Goal: Information Seeking & Learning: Learn about a topic

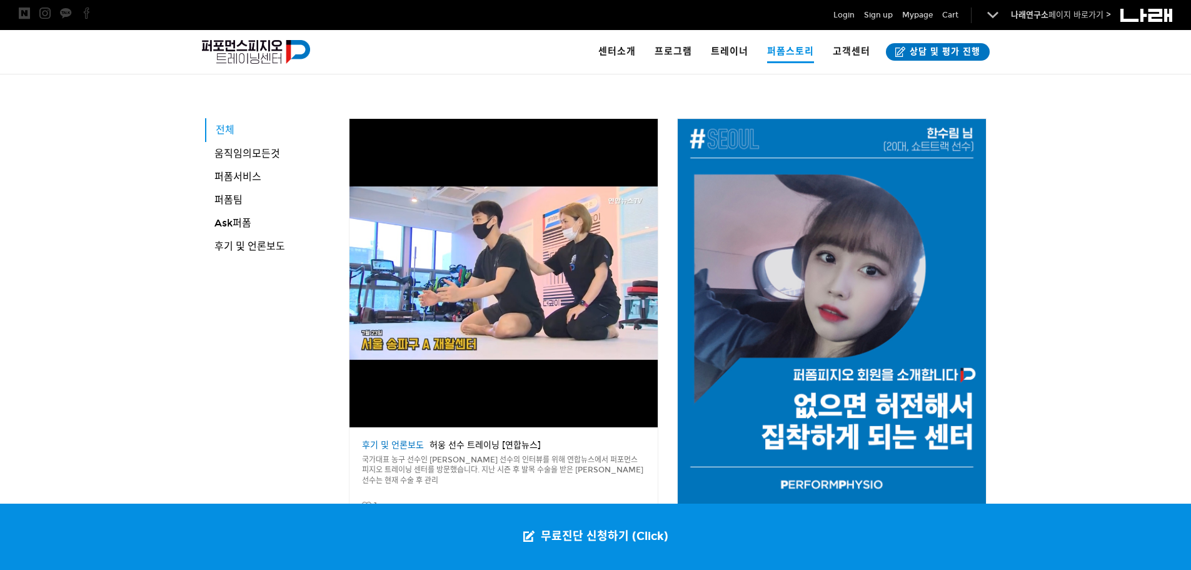
scroll to position [218, 0]
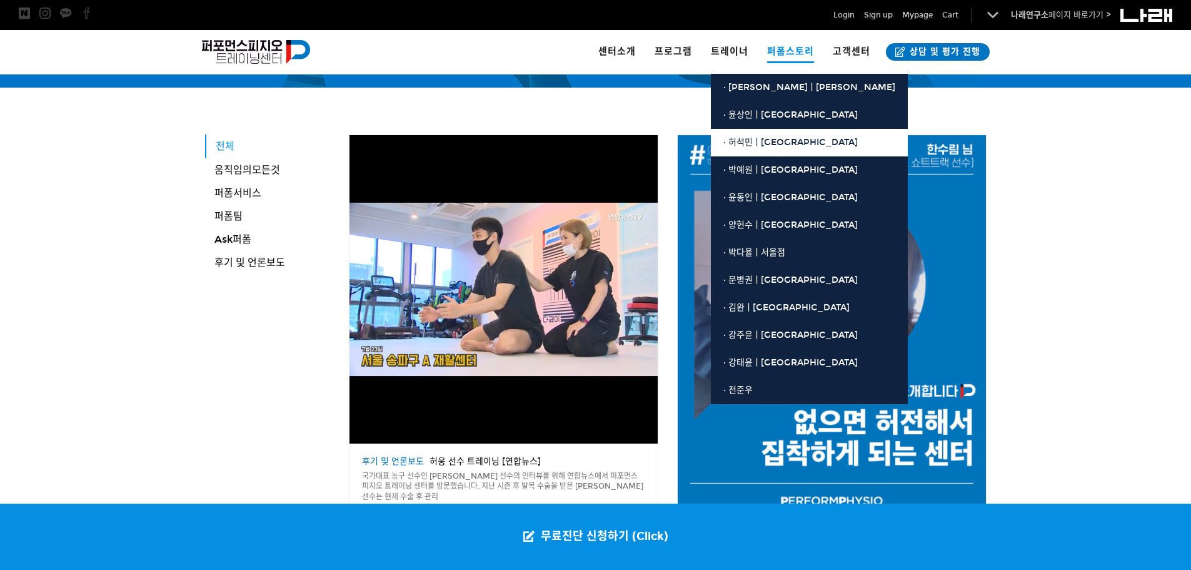
click at [753, 141] on span "· 허석민ㅣ[GEOGRAPHIC_DATA]" at bounding box center [790, 142] width 134 height 11
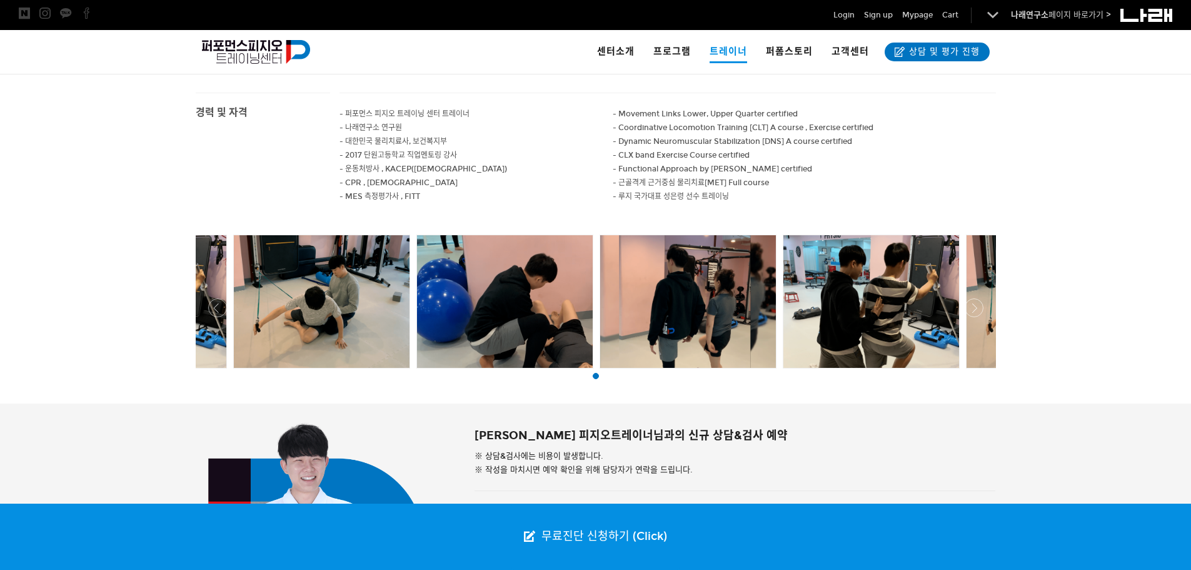
scroll to position [780, 0]
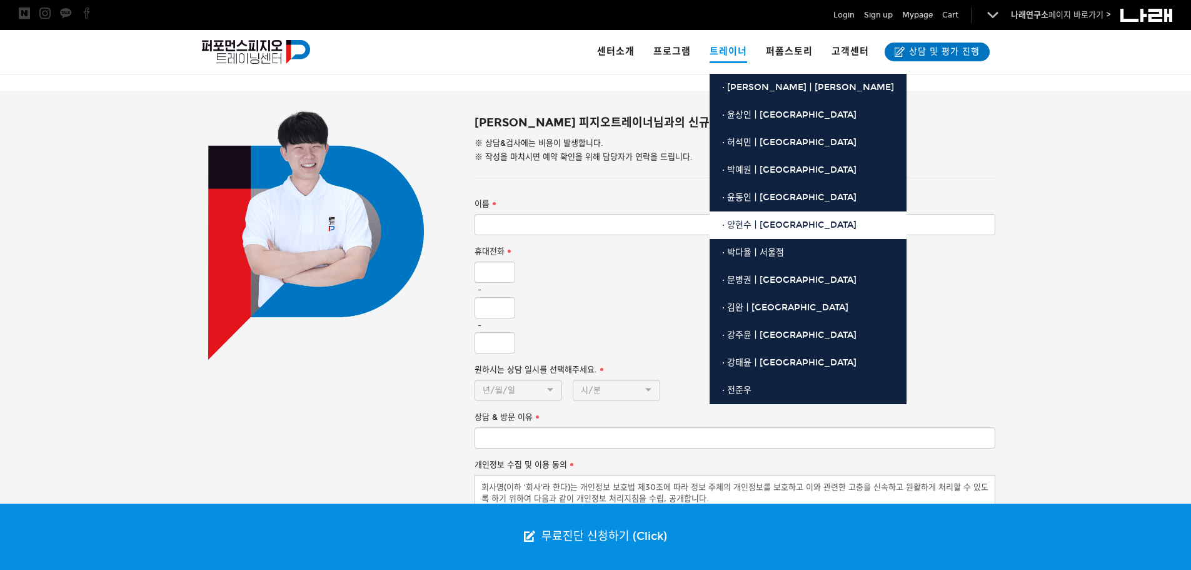
click at [745, 231] on link "· 양현수ㅣ[GEOGRAPHIC_DATA]" at bounding box center [808, 225] width 197 height 28
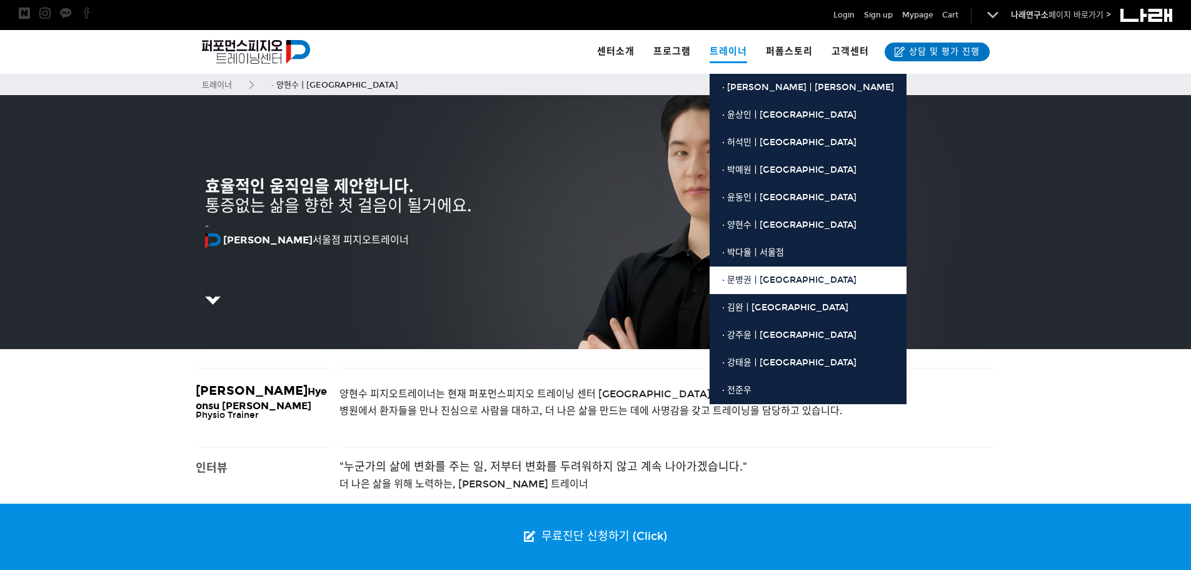
click at [741, 291] on link "· 문병권ㅣ[GEOGRAPHIC_DATA]" at bounding box center [808, 280] width 197 height 28
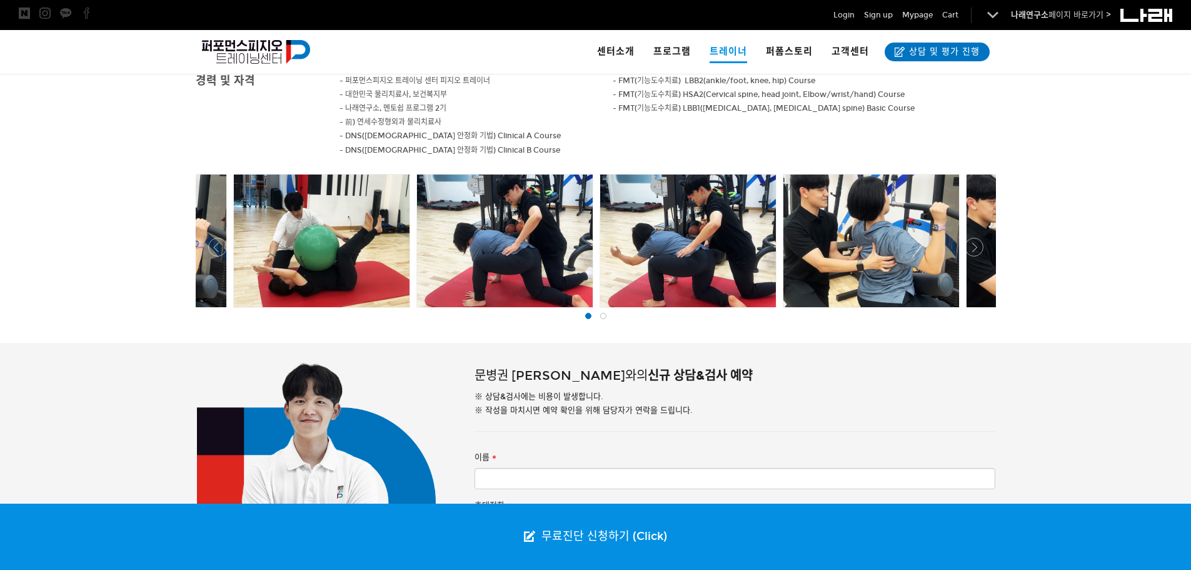
scroll to position [625, 0]
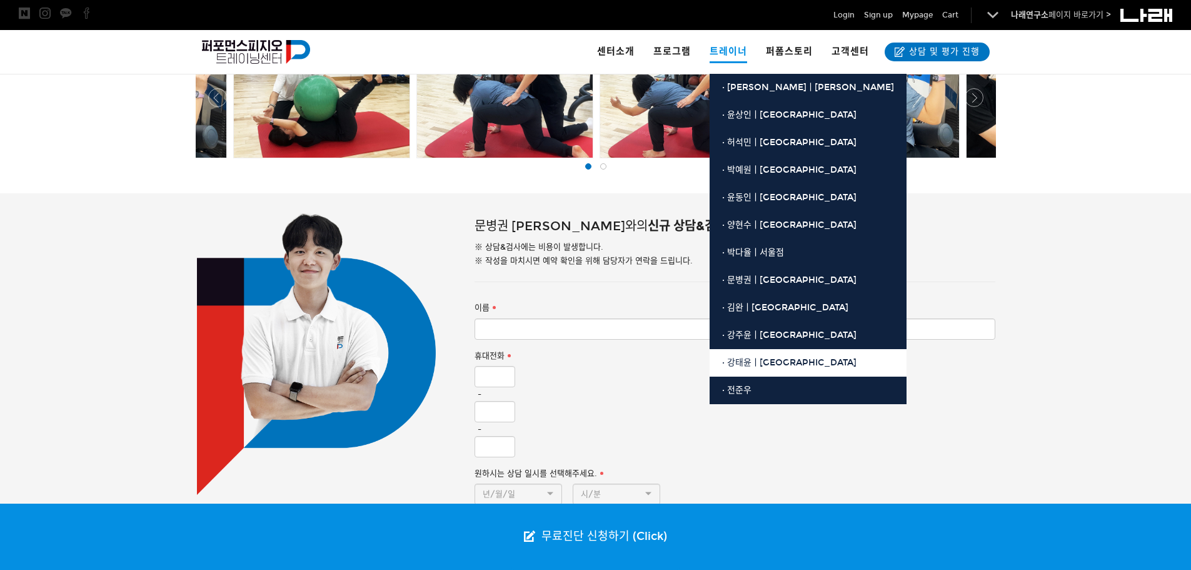
click at [752, 355] on link "· 강태윤ㅣ[GEOGRAPHIC_DATA]" at bounding box center [808, 363] width 197 height 28
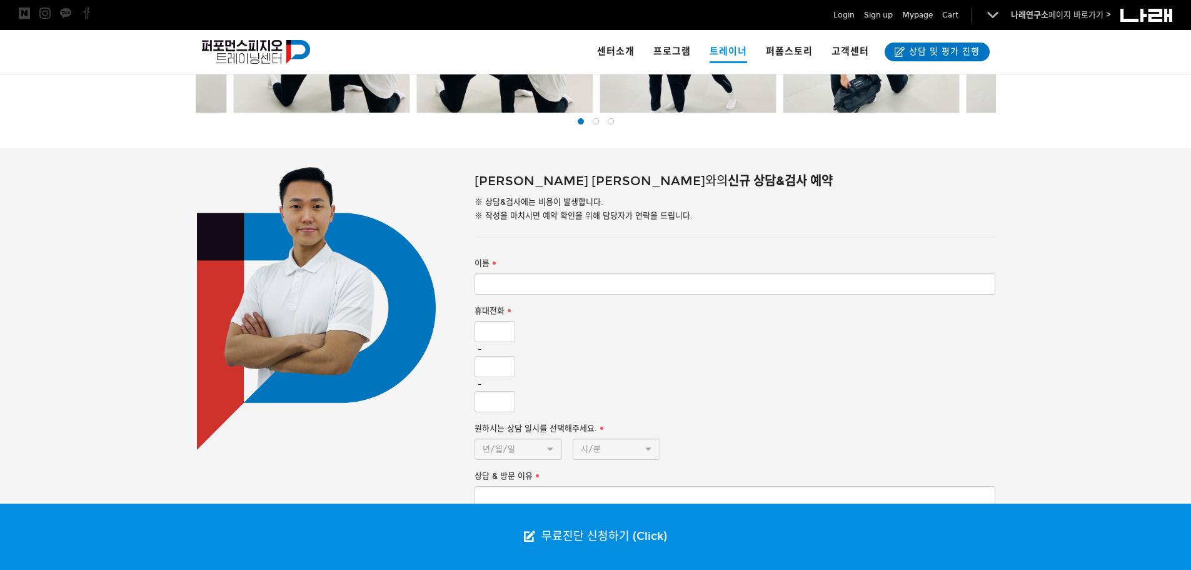
scroll to position [688, 0]
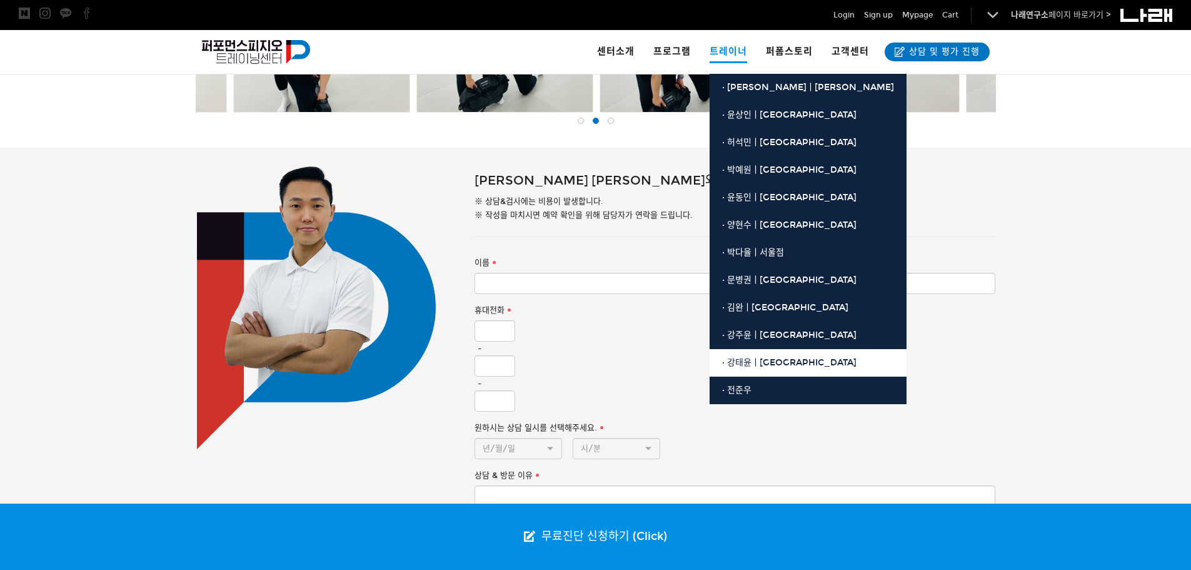
click at [767, 354] on link "· 강태윤ㅣ[GEOGRAPHIC_DATA]" at bounding box center [808, 363] width 197 height 28
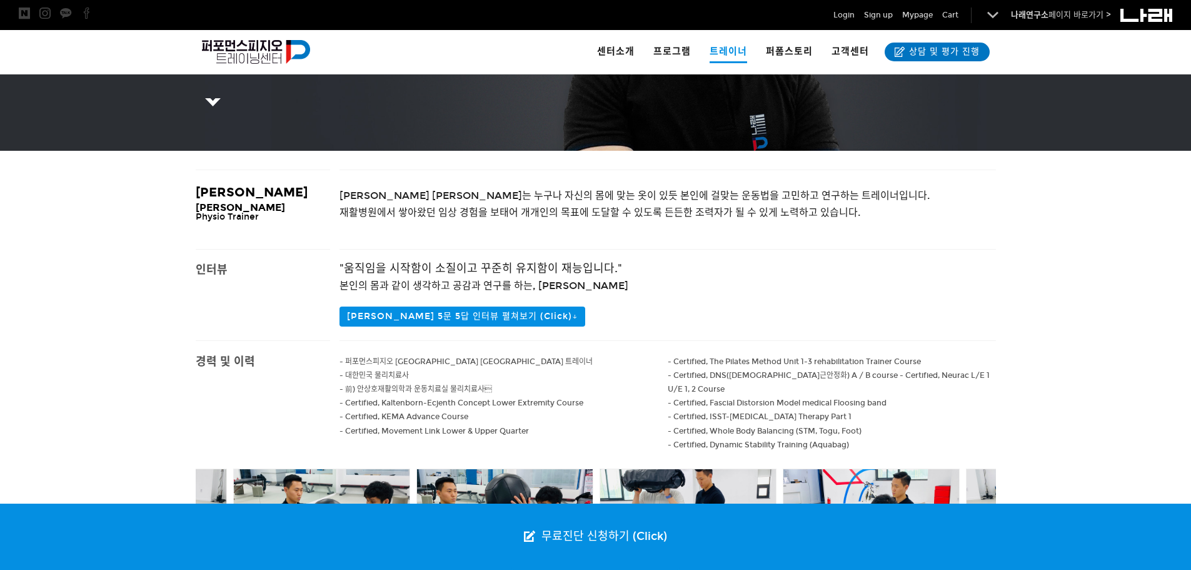
scroll to position [63, 0]
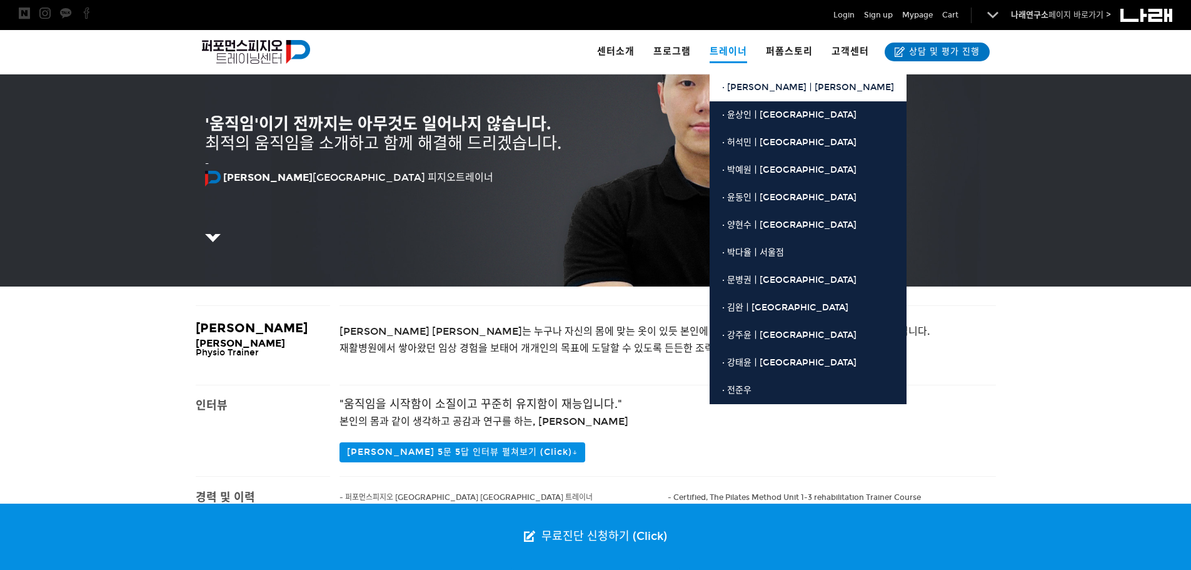
click at [751, 93] on link "· [PERSON_NAME]ㅣ[PERSON_NAME]" at bounding box center [808, 88] width 197 height 28
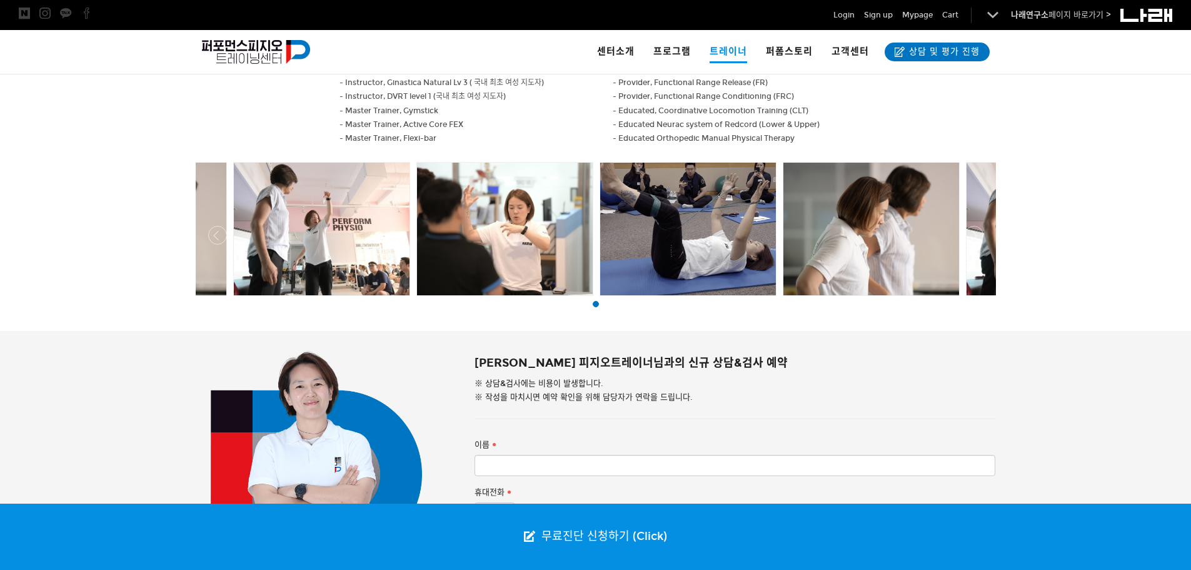
scroll to position [1125, 0]
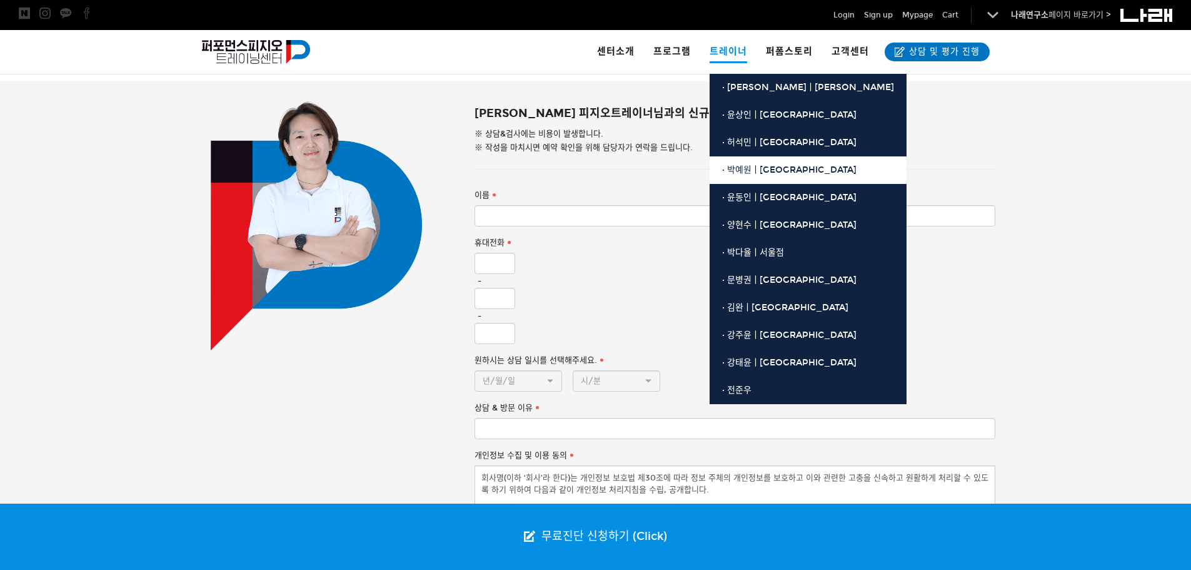
click at [754, 173] on span "· 박예원ㅣ[GEOGRAPHIC_DATA]" at bounding box center [789, 169] width 134 height 11
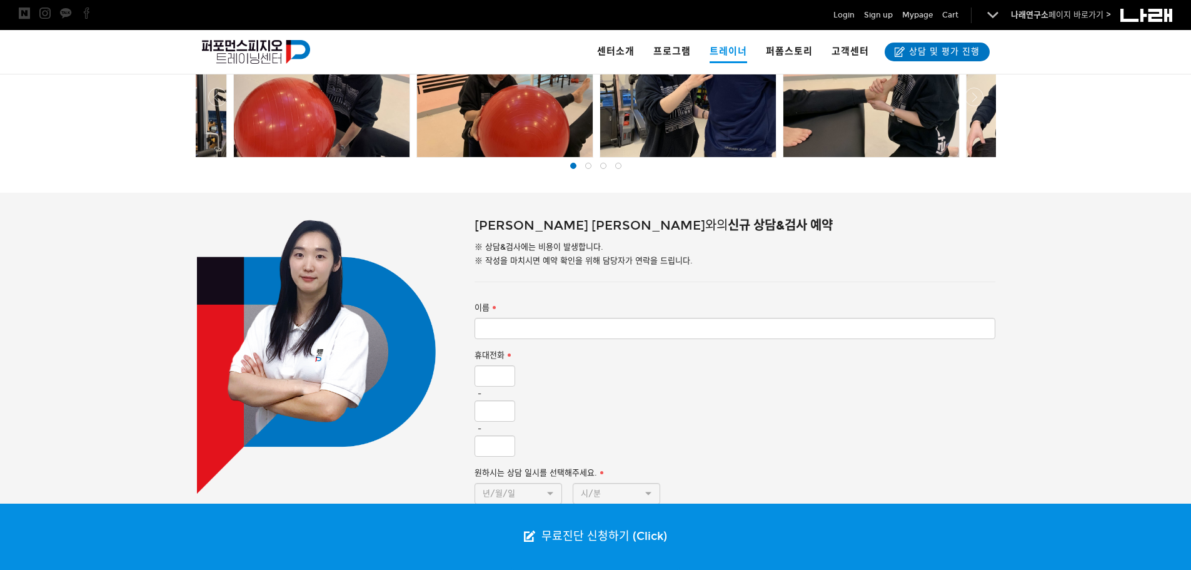
scroll to position [688, 0]
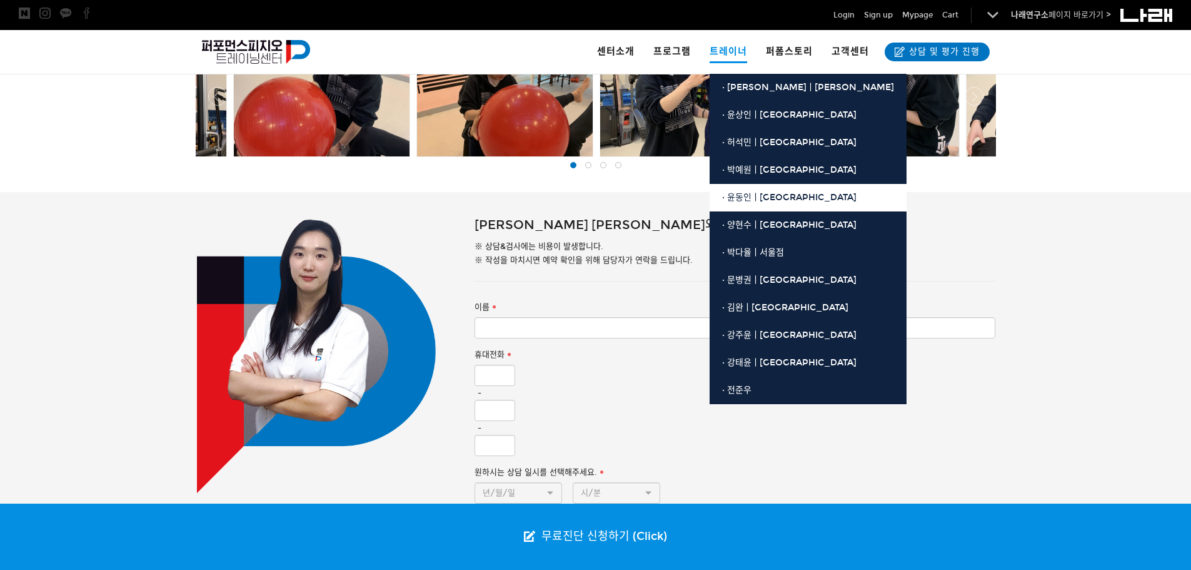
click at [738, 203] on link "· 윤동인ㅣ[GEOGRAPHIC_DATA]" at bounding box center [808, 198] width 197 height 28
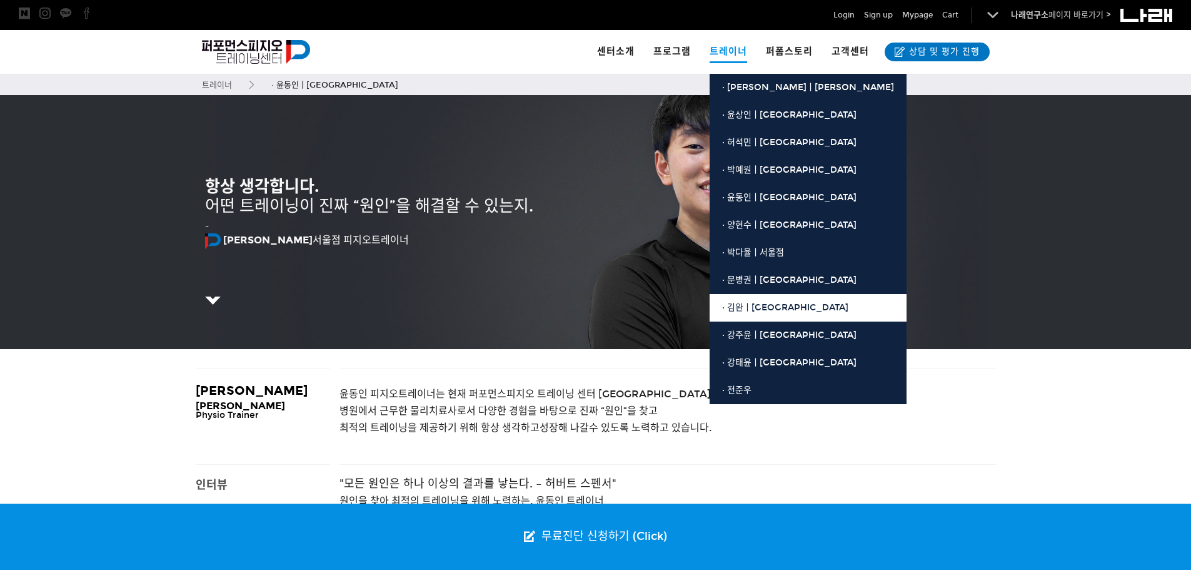
click at [758, 301] on link "· 김완ㅣ[GEOGRAPHIC_DATA]" at bounding box center [808, 308] width 197 height 28
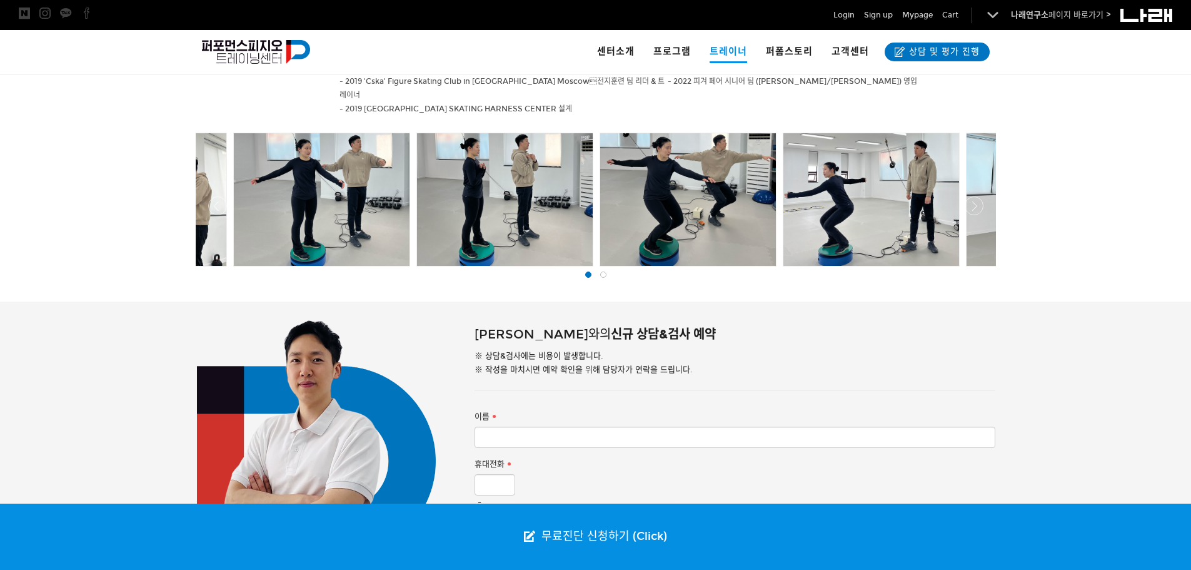
scroll to position [625, 0]
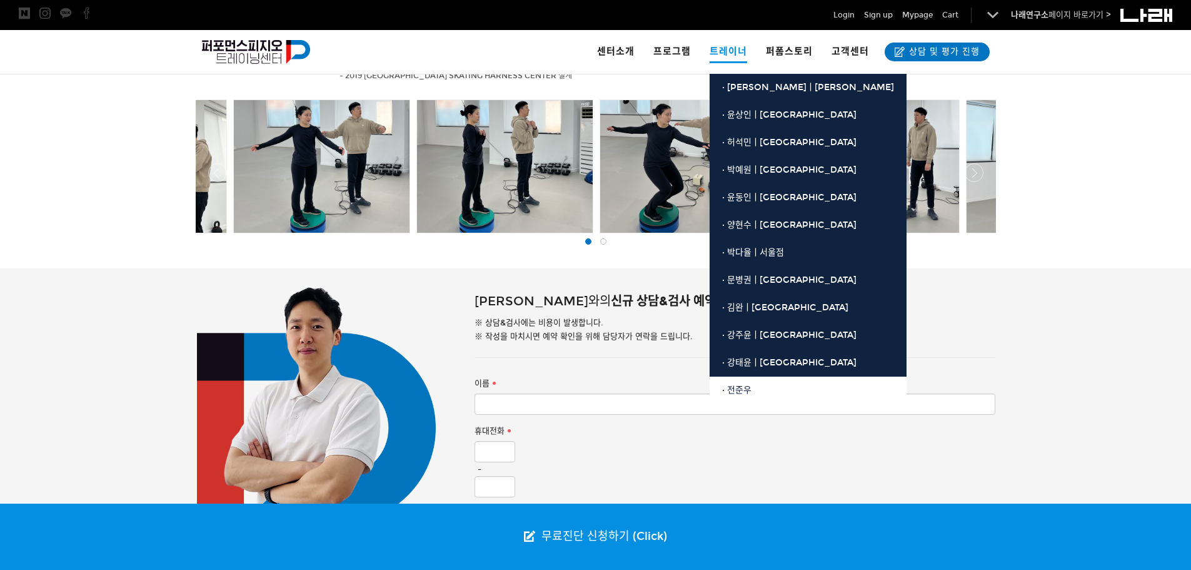
click at [755, 393] on link "· 전준우" at bounding box center [808, 390] width 197 height 28
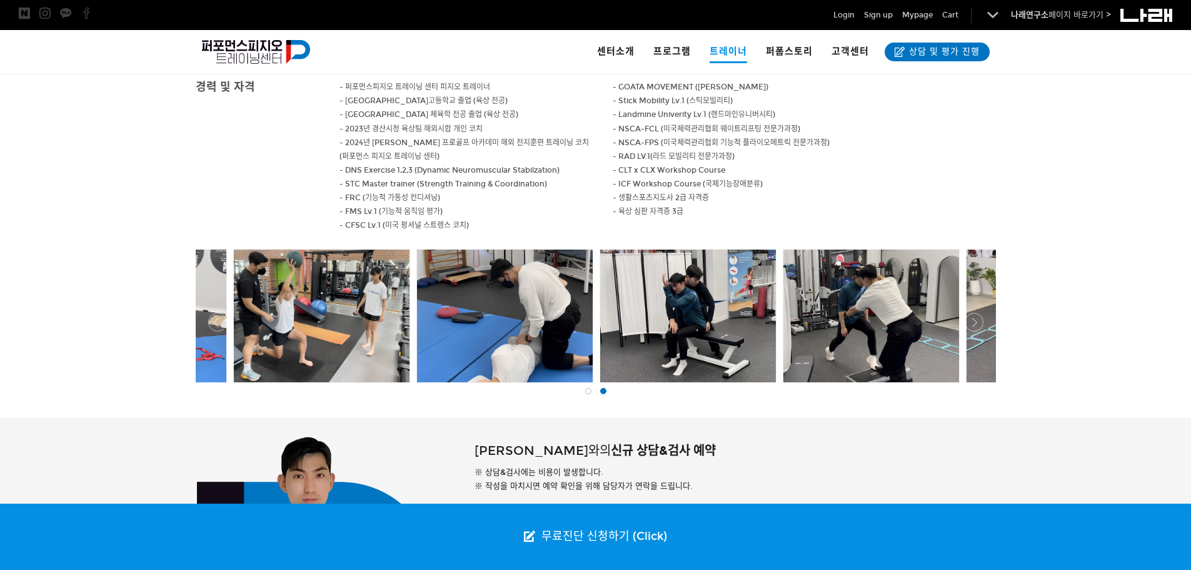
scroll to position [558, 0]
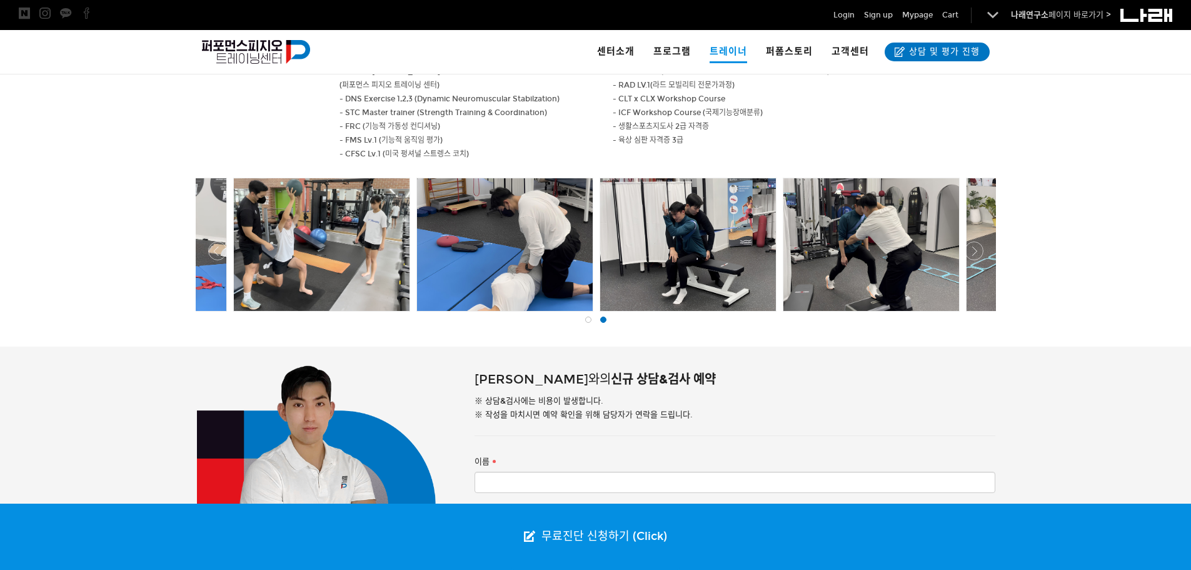
click at [219, 281] on div at bounding box center [139, 244] width 176 height 133
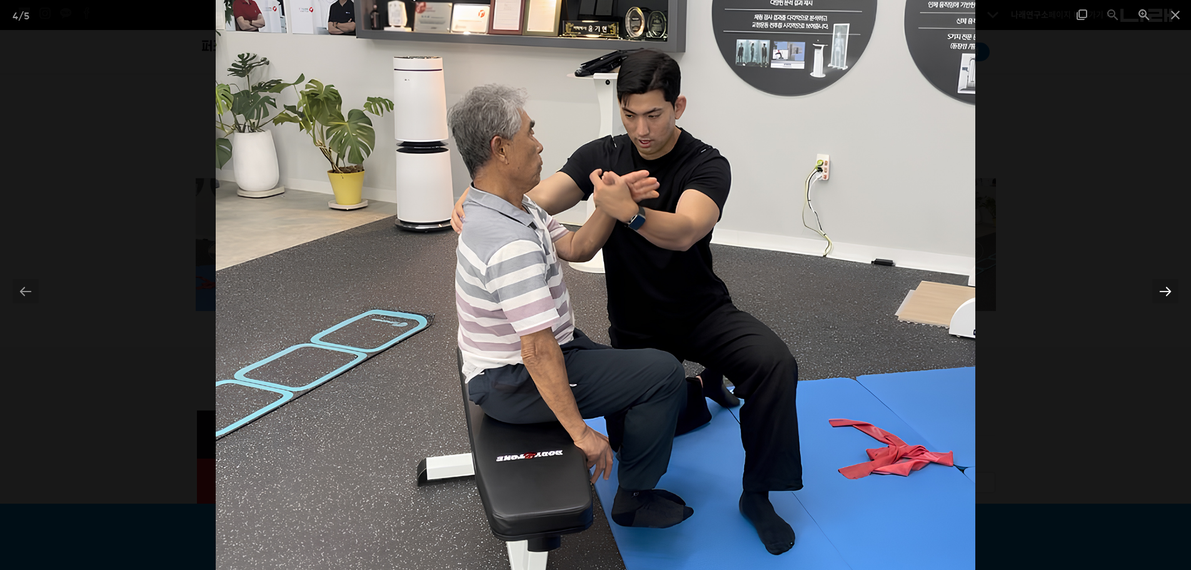
click at [1165, 288] on div at bounding box center [1165, 291] width 26 height 24
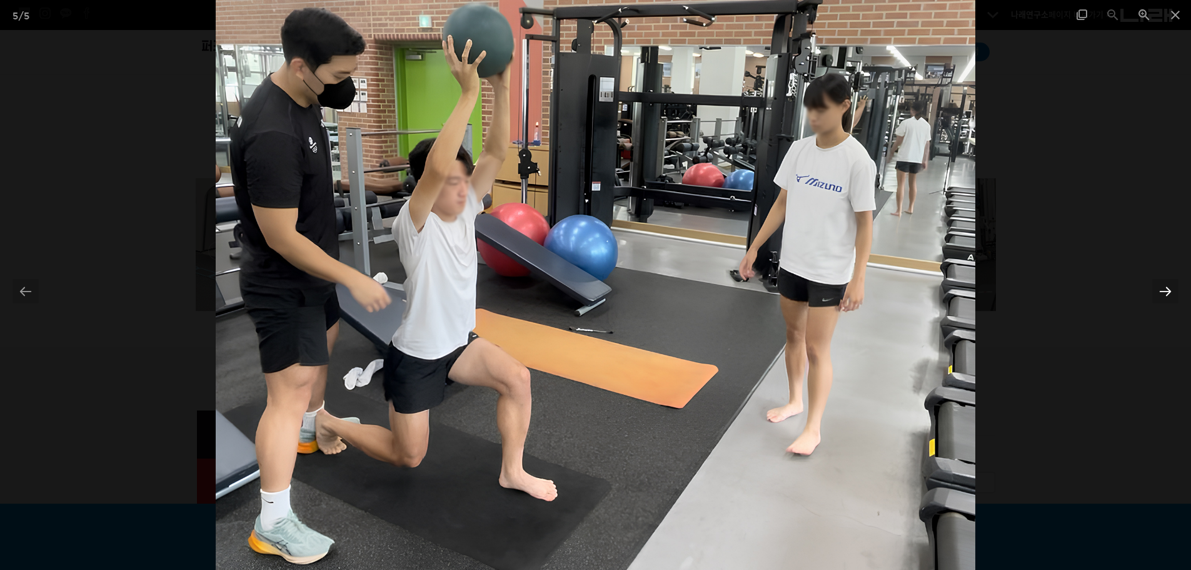
click at [1165, 288] on div at bounding box center [1165, 291] width 26 height 24
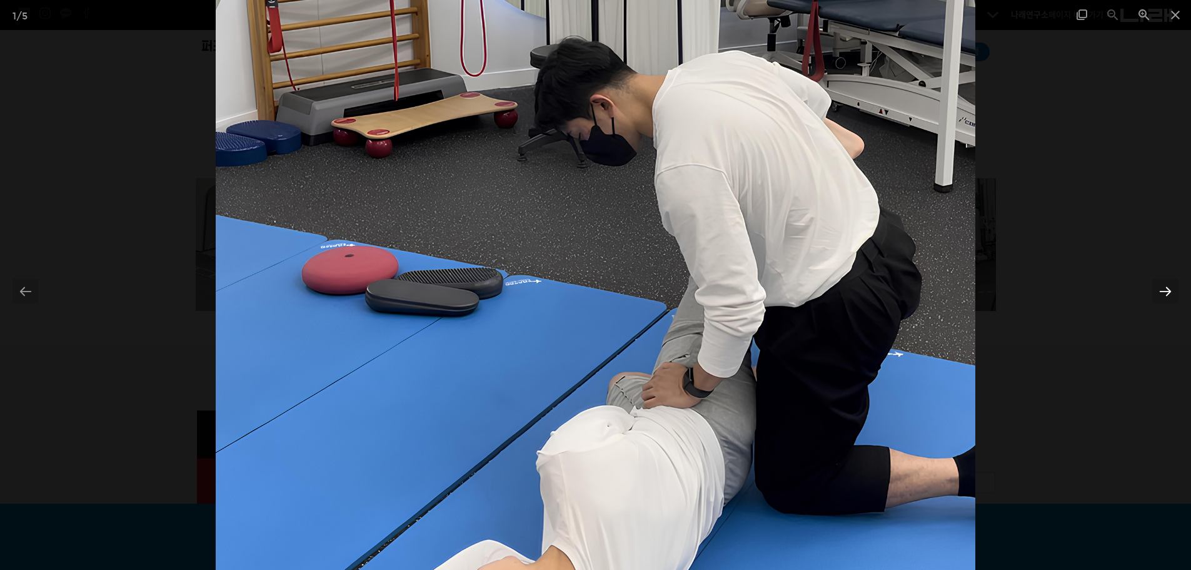
click at [1165, 288] on div at bounding box center [1165, 291] width 26 height 24
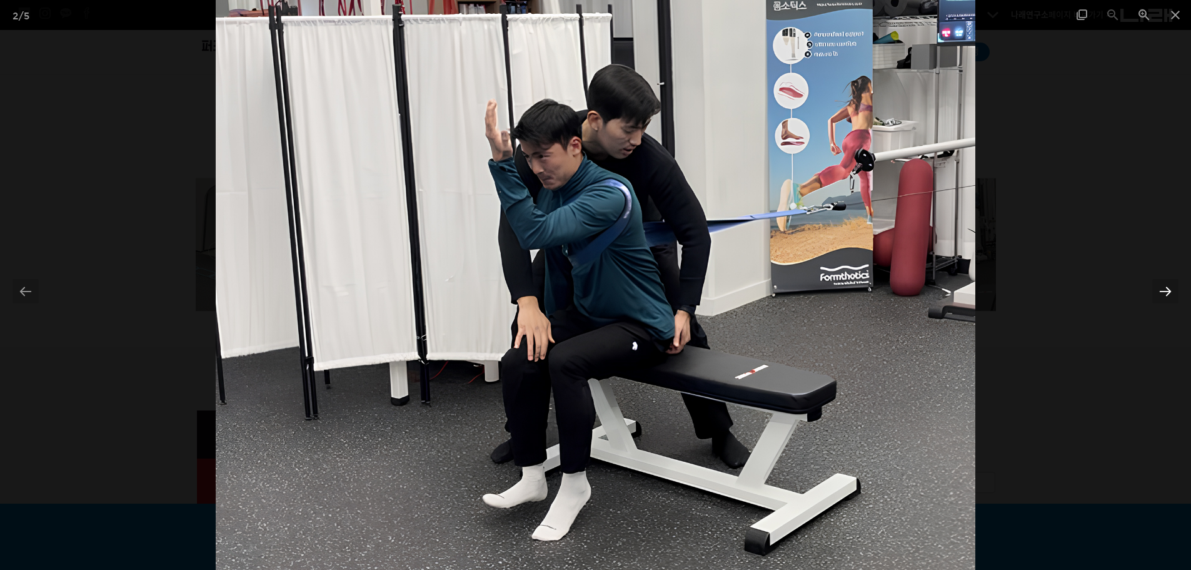
click at [1165, 288] on div at bounding box center [1165, 291] width 26 height 24
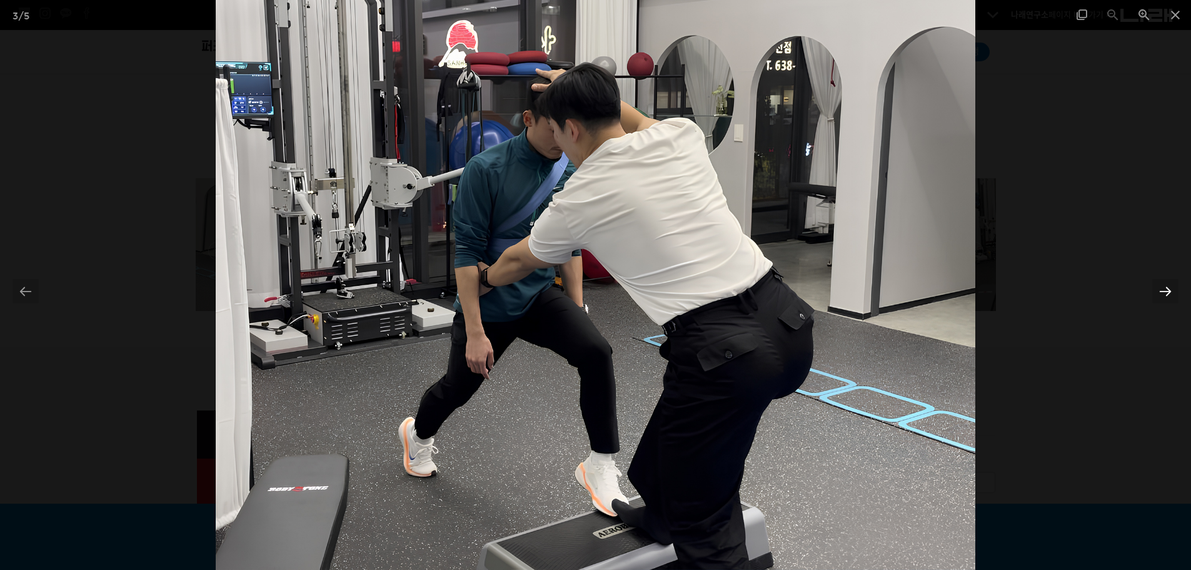
click at [1165, 288] on div at bounding box center [1165, 291] width 26 height 24
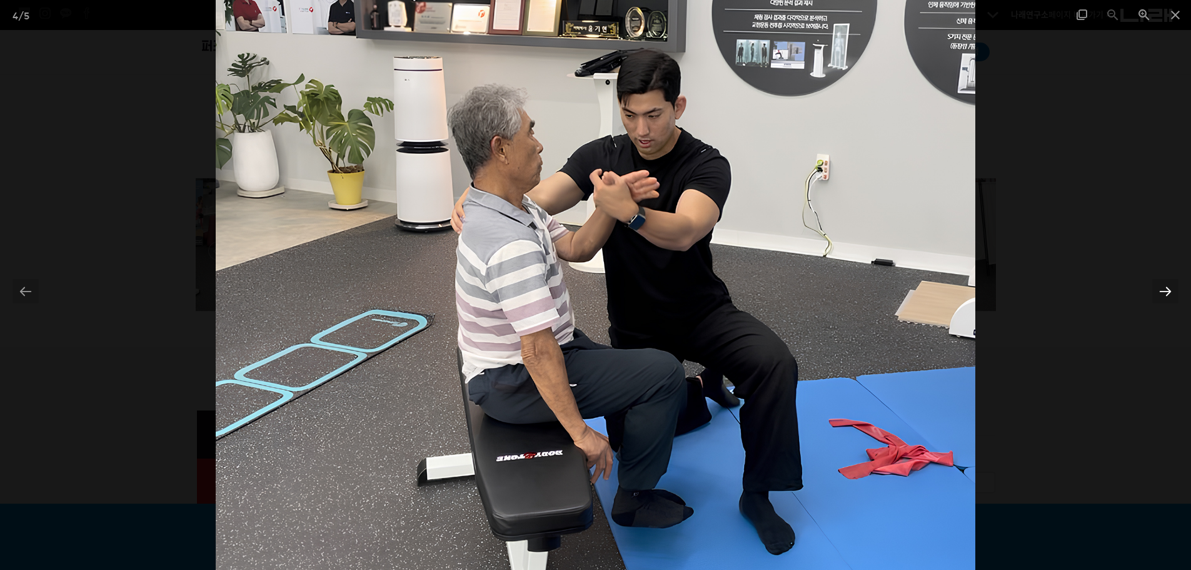
click at [1165, 288] on div at bounding box center [1165, 291] width 26 height 24
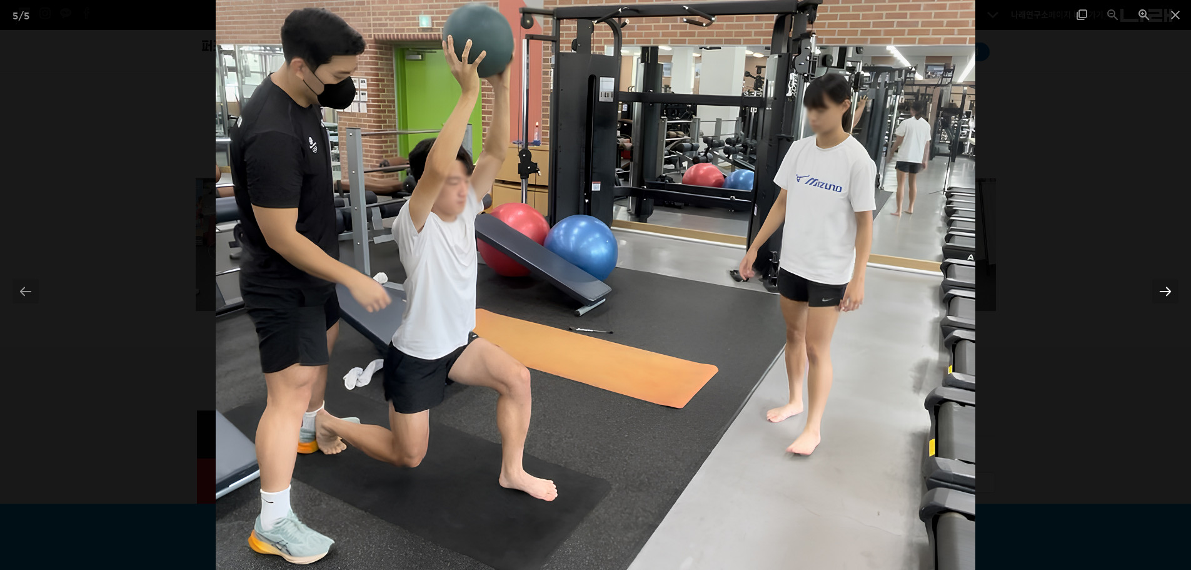
click at [1165, 288] on div at bounding box center [1165, 291] width 26 height 24
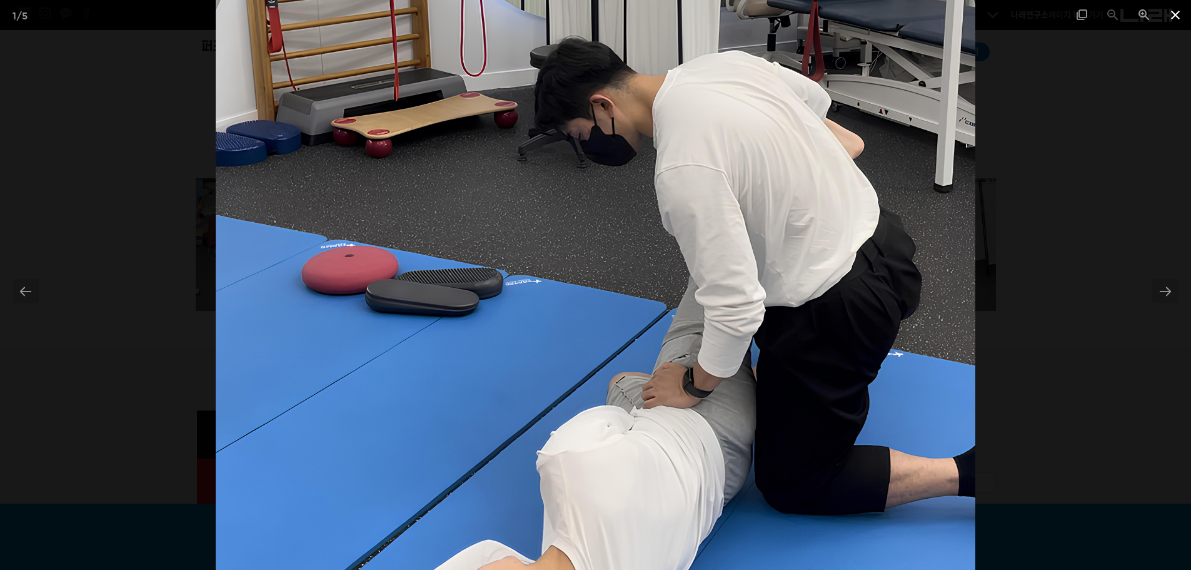
click at [1170, 16] on span at bounding box center [1175, 14] width 31 height 29
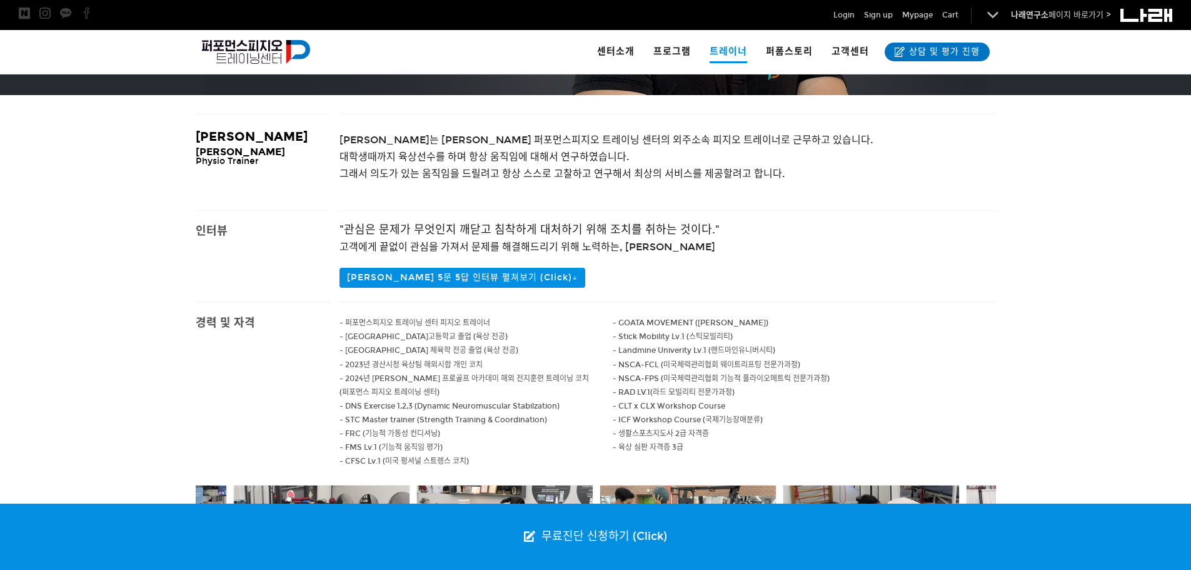
scroll to position [245, 0]
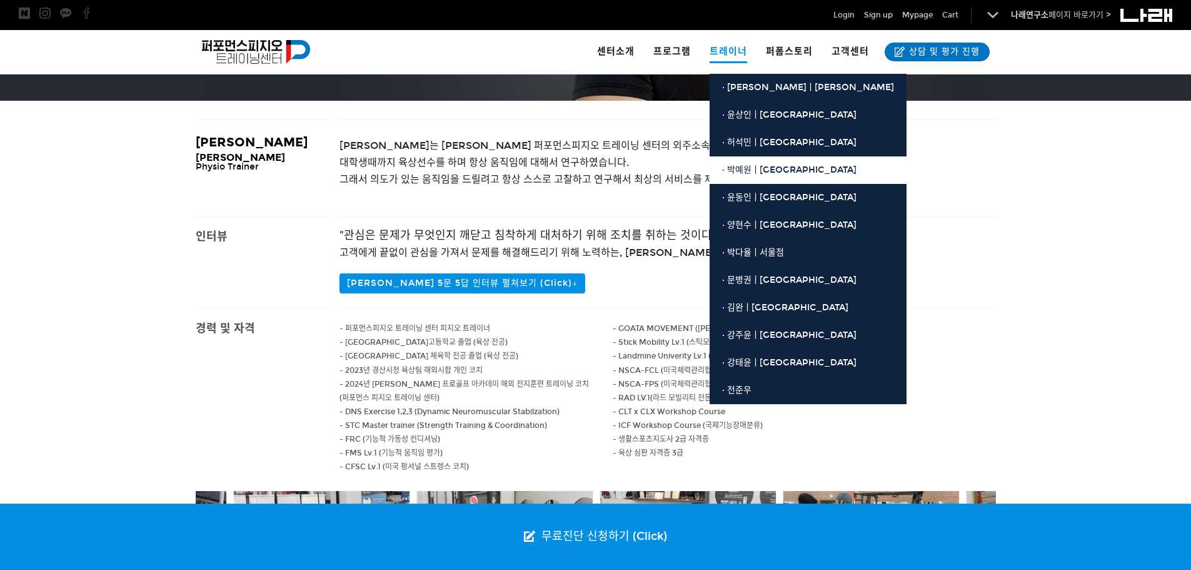
click at [763, 174] on span "· 박예원ㅣ[GEOGRAPHIC_DATA]" at bounding box center [789, 169] width 134 height 11
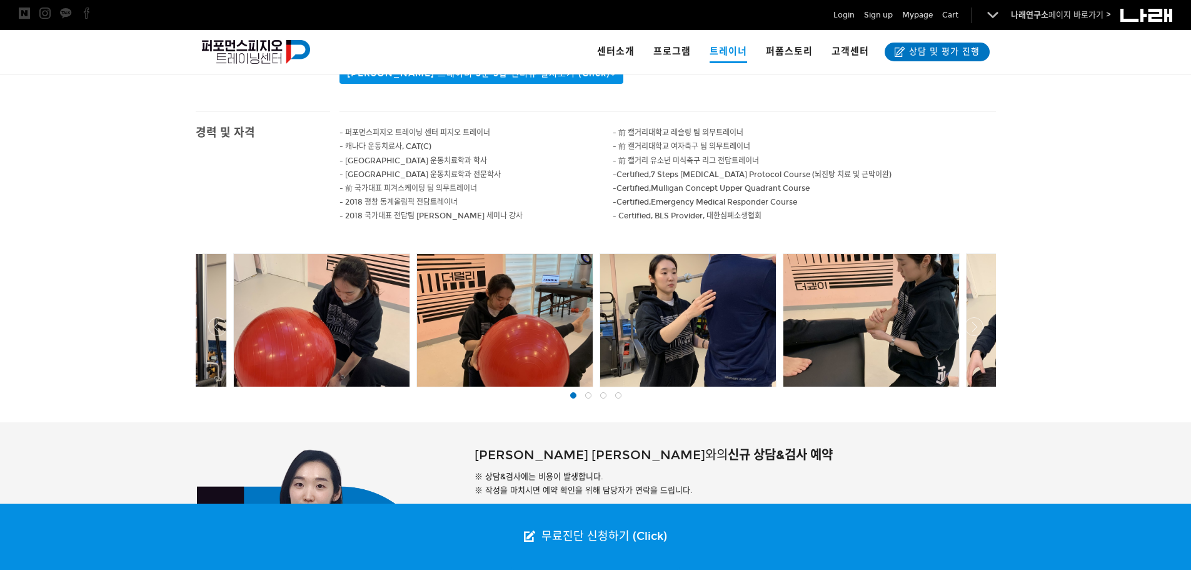
scroll to position [387, 0]
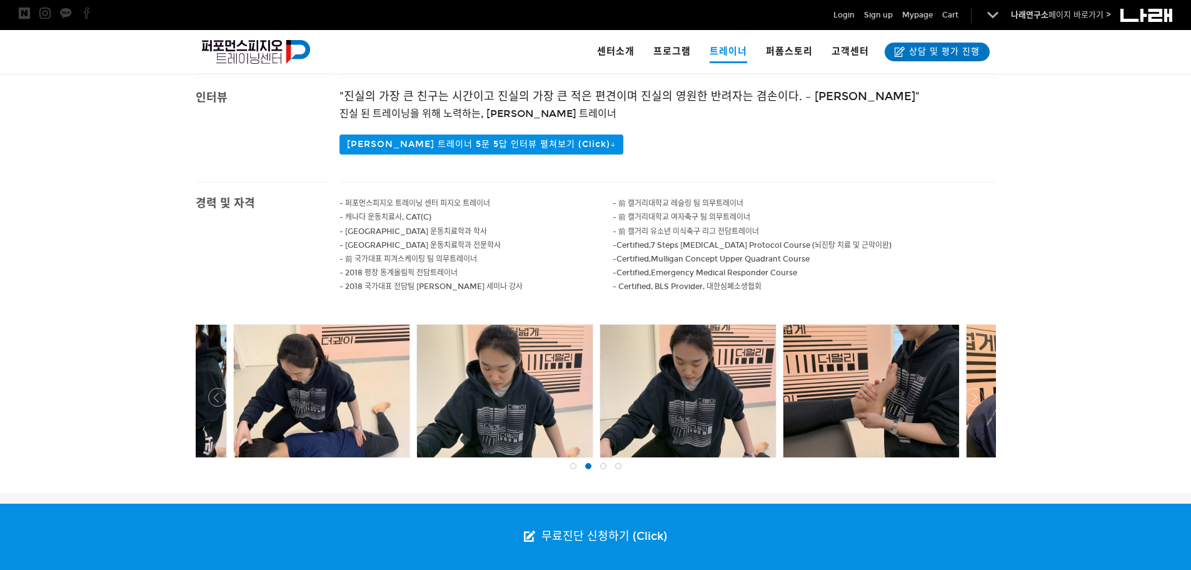
click at [216, 461] on div at bounding box center [596, 461] width 806 height 0
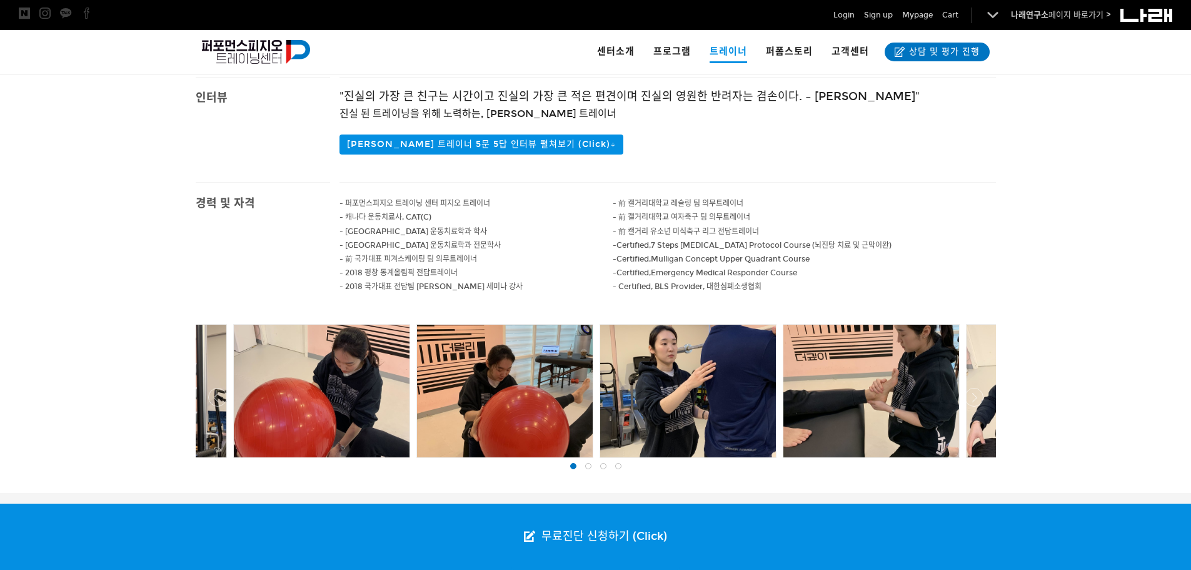
click at [338, 402] on div at bounding box center [322, 390] width 176 height 133
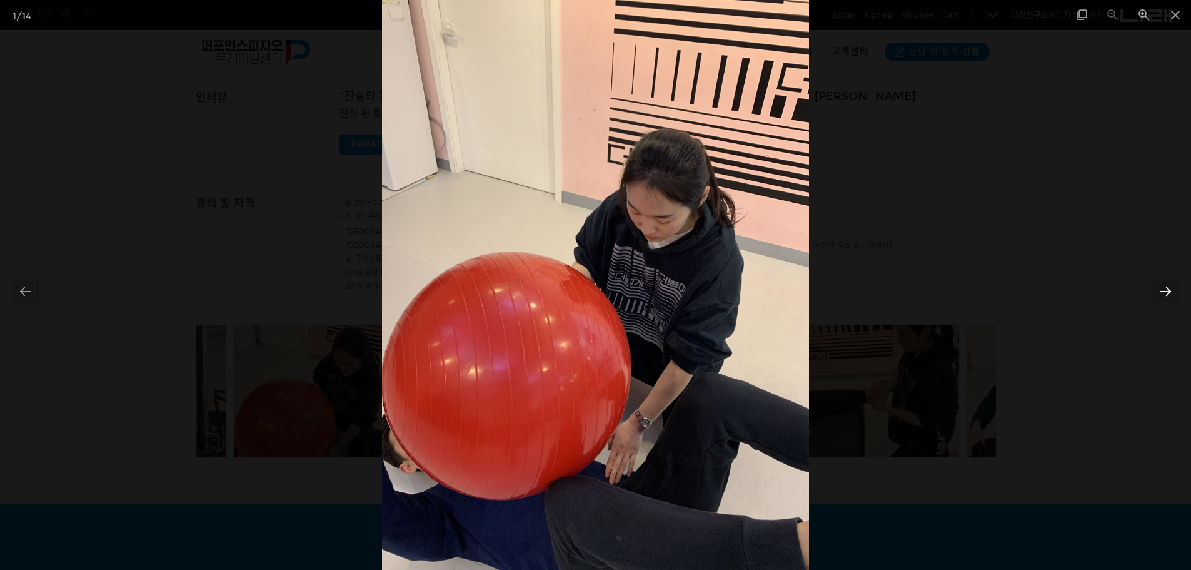
click at [1172, 297] on div at bounding box center [1165, 291] width 26 height 24
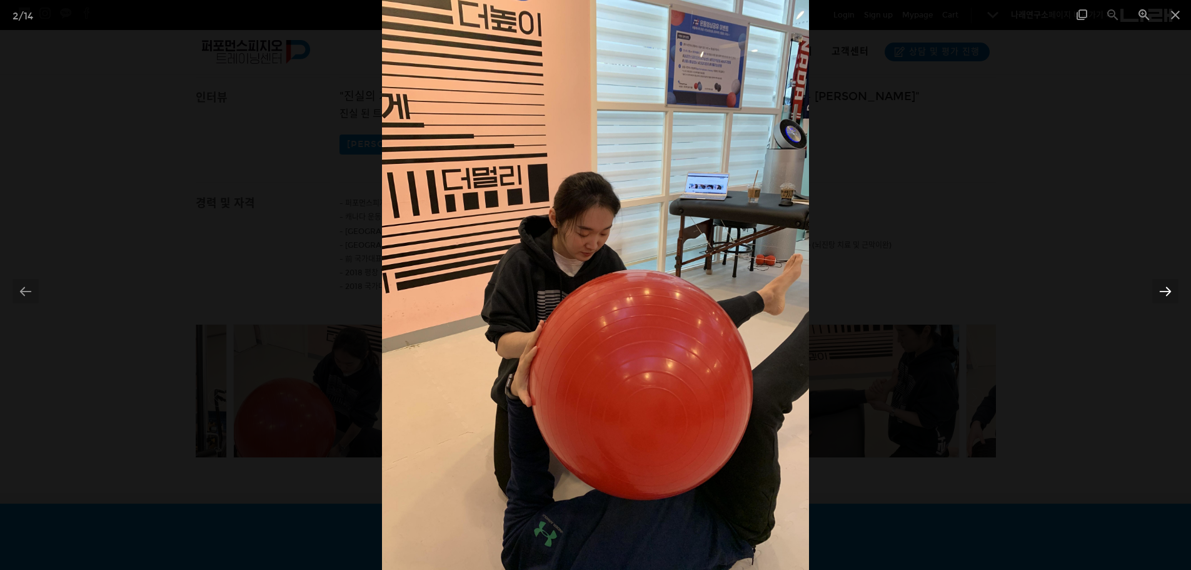
click at [1172, 297] on div at bounding box center [1165, 291] width 26 height 24
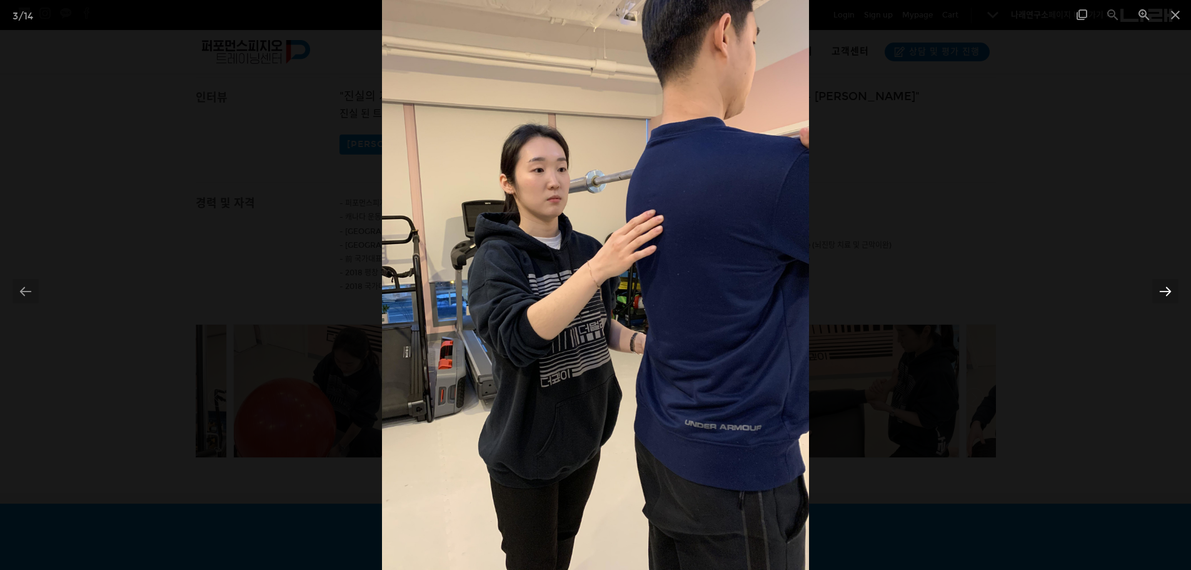
click at [1172, 296] on div at bounding box center [1165, 291] width 26 height 24
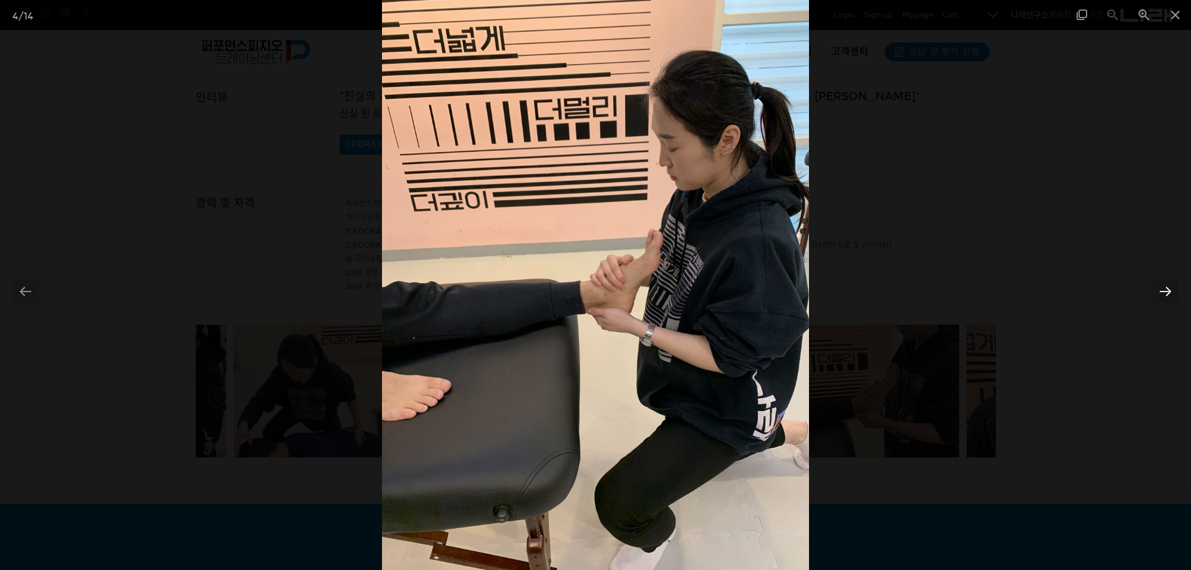
click at [1172, 296] on div at bounding box center [1165, 291] width 26 height 24
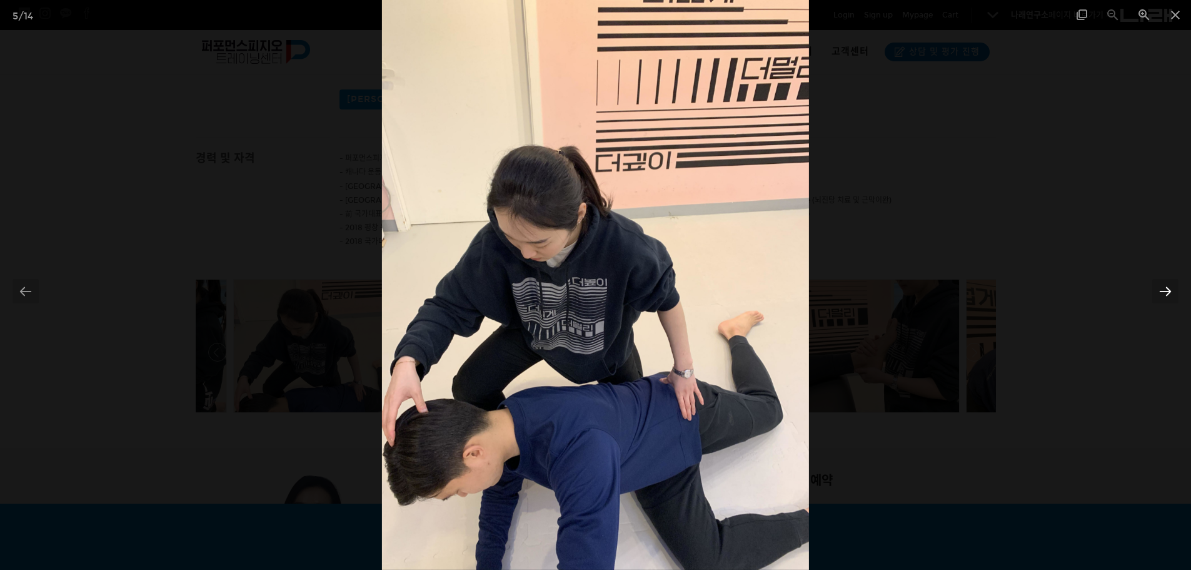
scroll to position [575, 0]
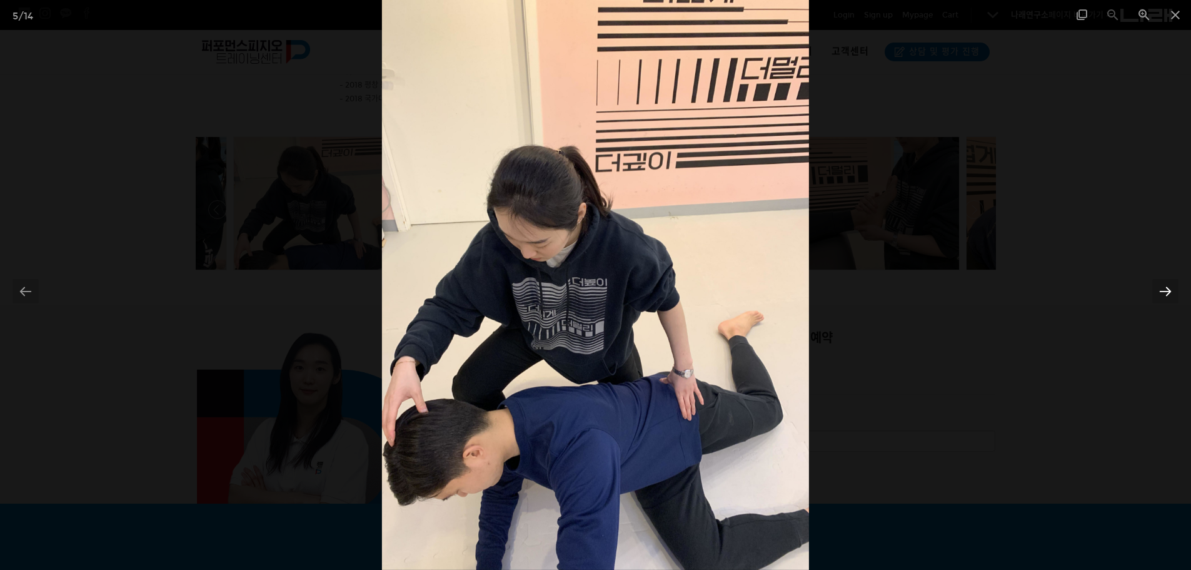
click at [1167, 291] on div at bounding box center [1165, 291] width 26 height 24
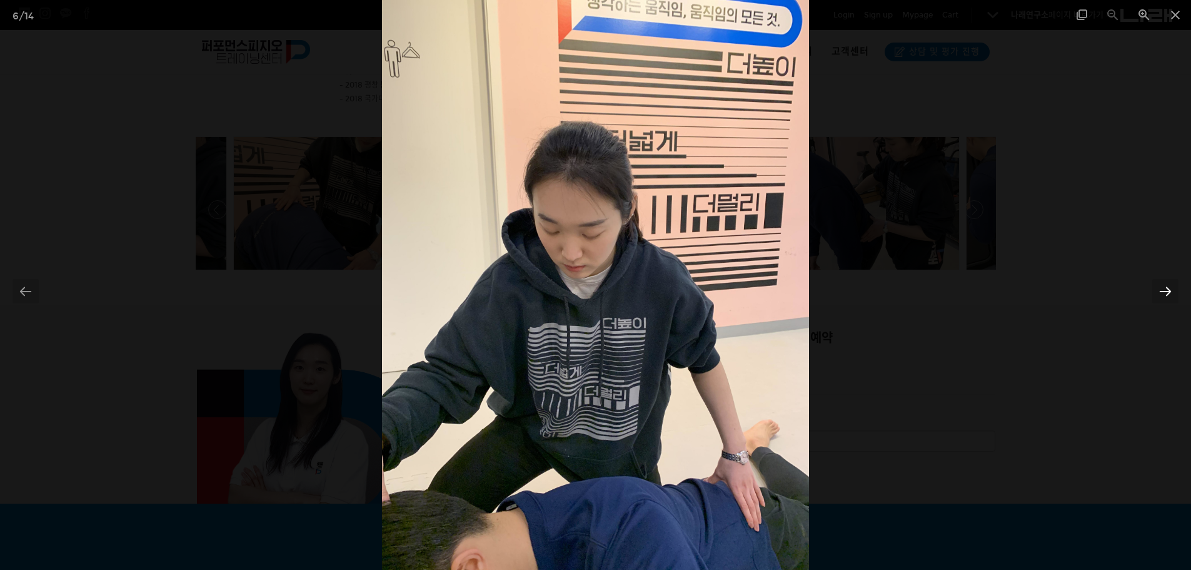
click at [1167, 291] on div at bounding box center [1165, 291] width 26 height 24
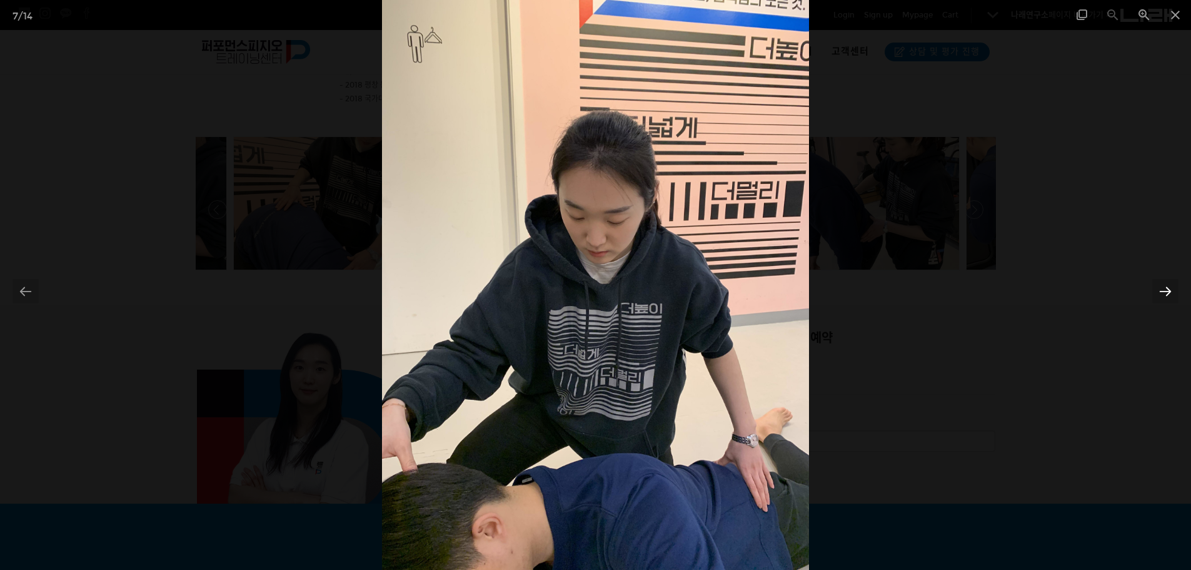
click at [1167, 291] on div at bounding box center [1165, 291] width 26 height 24
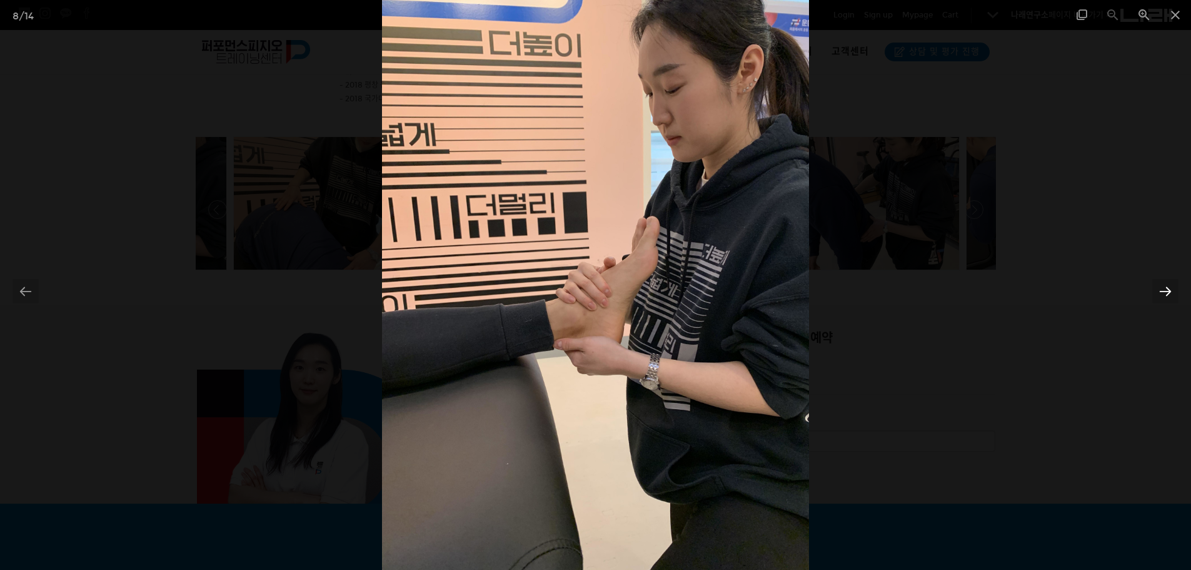
click at [1167, 291] on div at bounding box center [1165, 291] width 26 height 24
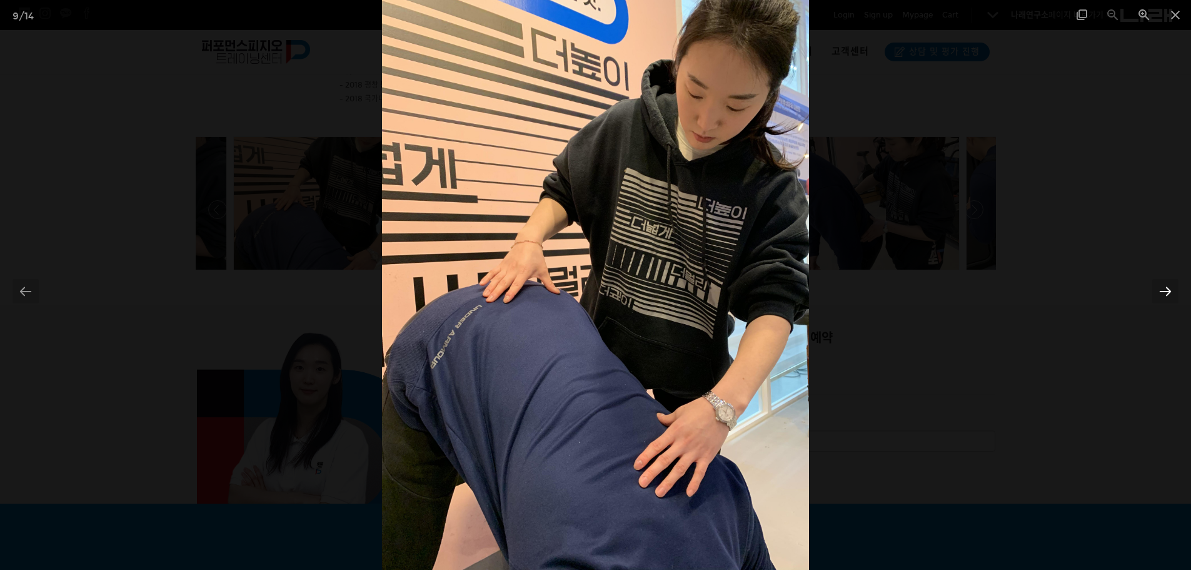
click at [1167, 291] on div at bounding box center [1165, 291] width 26 height 24
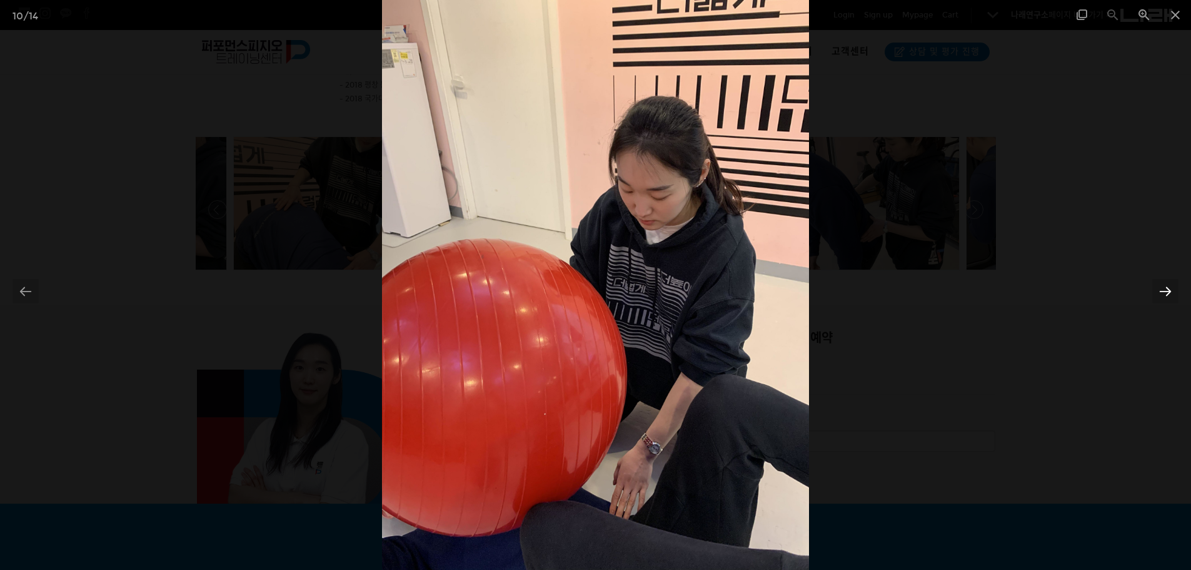
click at [1167, 291] on div at bounding box center [1165, 291] width 26 height 24
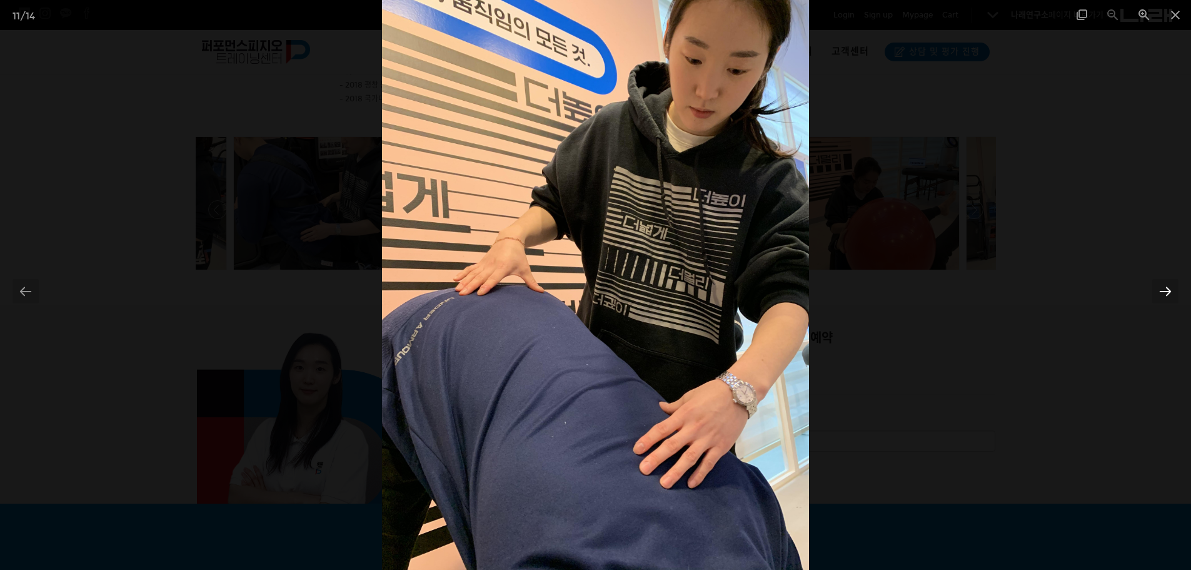
click at [1167, 291] on div at bounding box center [1165, 291] width 26 height 24
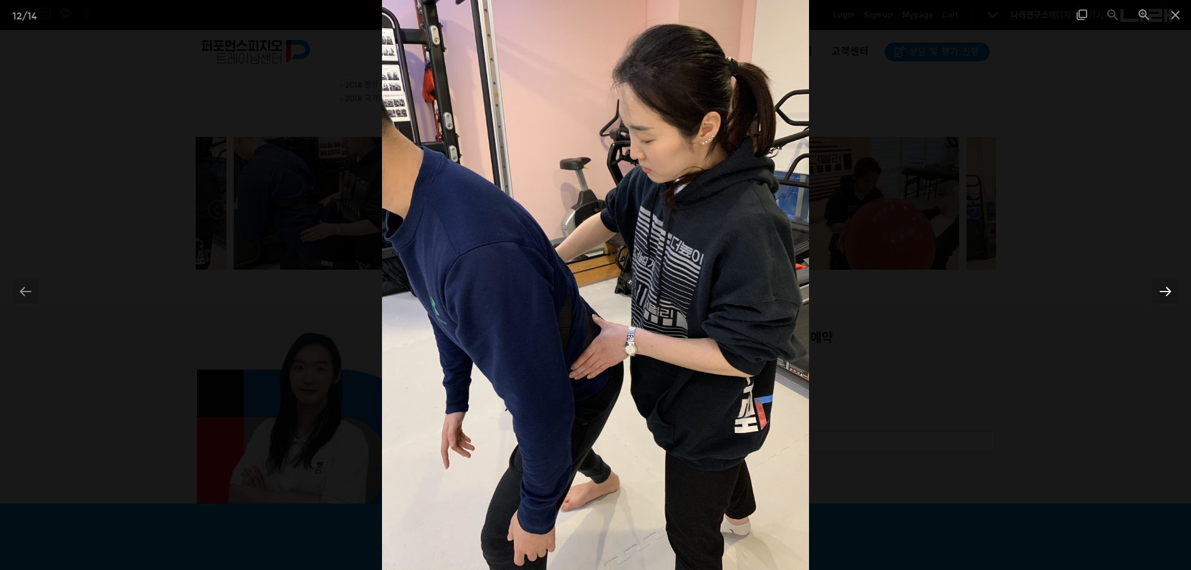
click at [1167, 291] on div at bounding box center [1165, 291] width 26 height 24
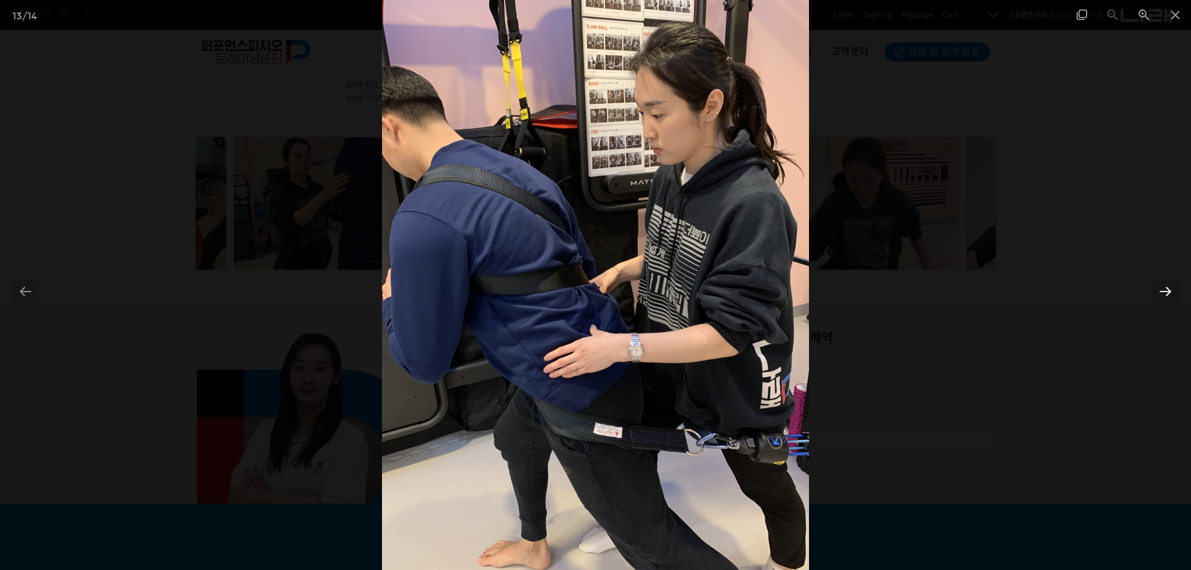
click at [1167, 291] on div at bounding box center [1165, 291] width 26 height 24
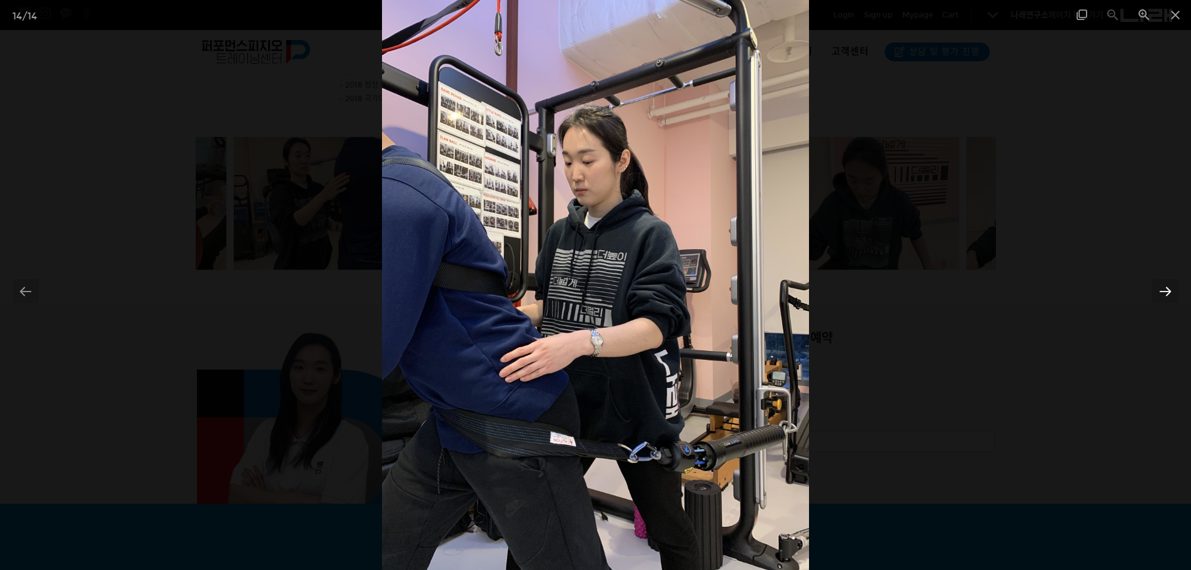
click at [1167, 291] on div at bounding box center [1165, 291] width 26 height 24
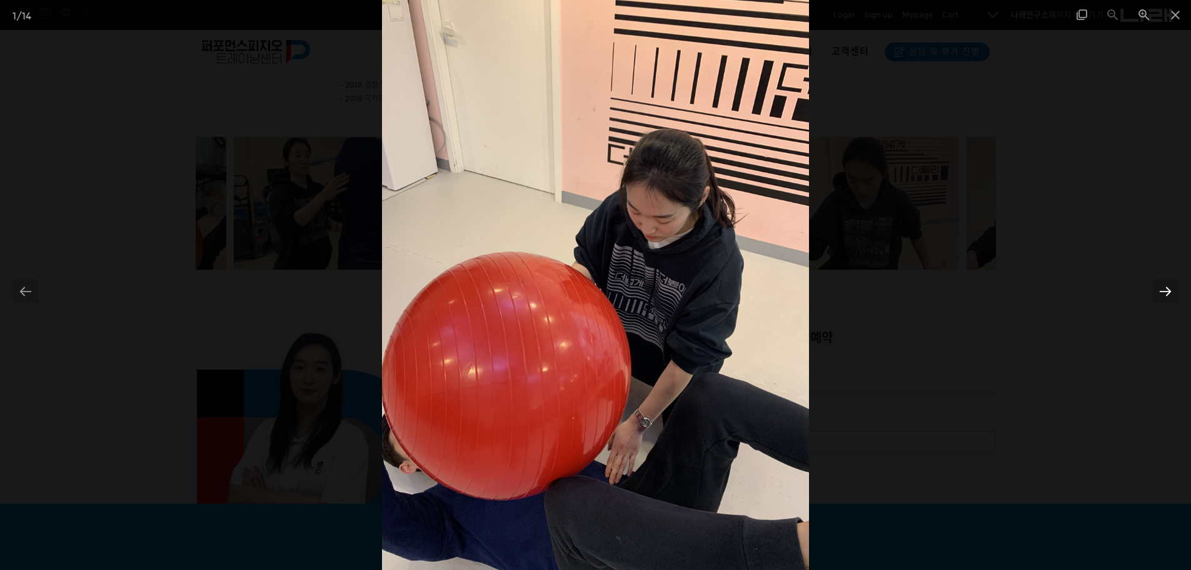
click at [1167, 291] on div at bounding box center [1165, 291] width 26 height 24
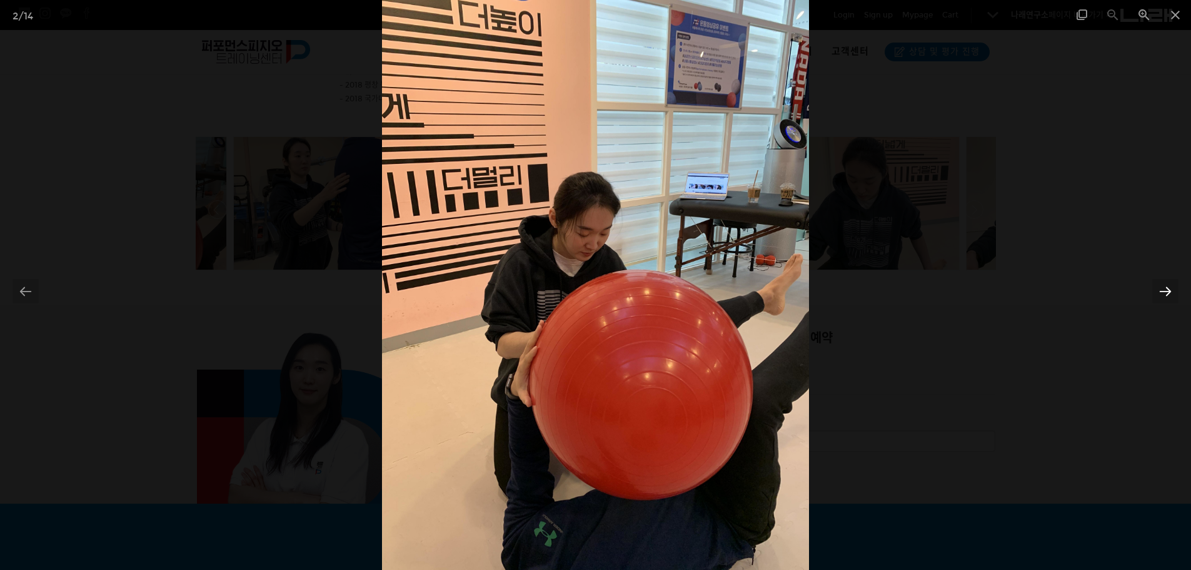
click at [1167, 291] on div at bounding box center [1165, 291] width 26 height 24
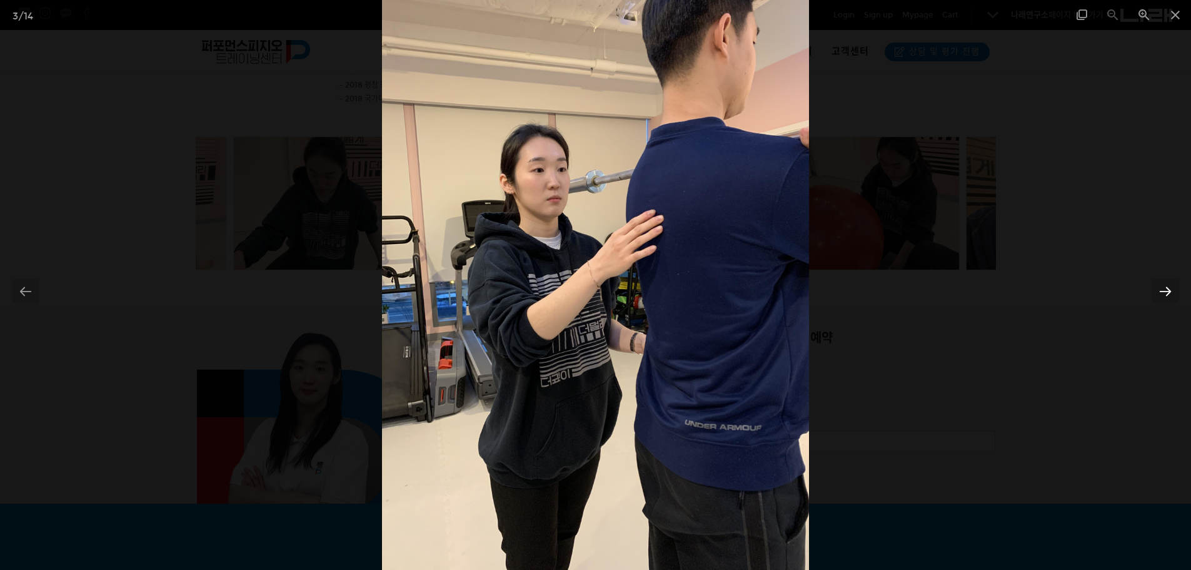
click at [1167, 291] on div at bounding box center [1165, 291] width 26 height 24
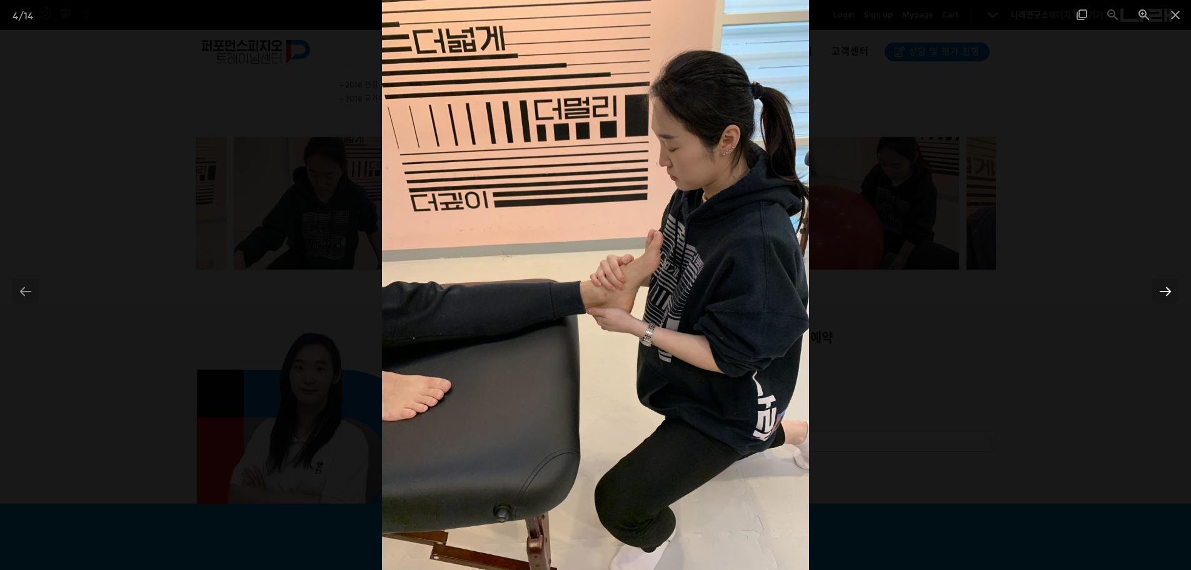
click at [1167, 291] on div at bounding box center [1165, 291] width 26 height 24
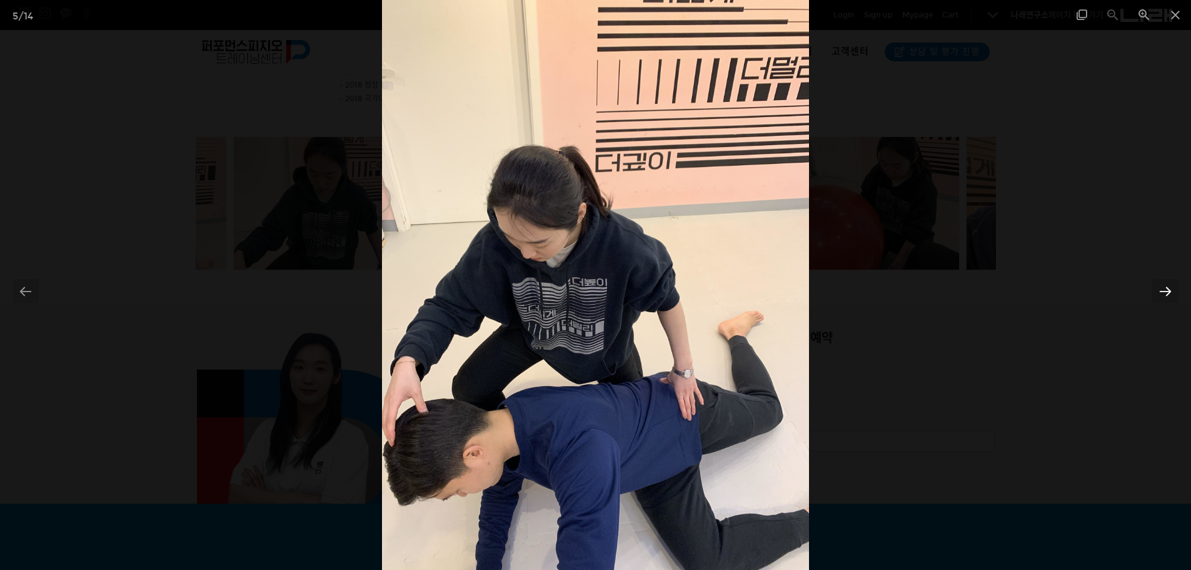
click at [1167, 291] on div at bounding box center [1165, 291] width 26 height 24
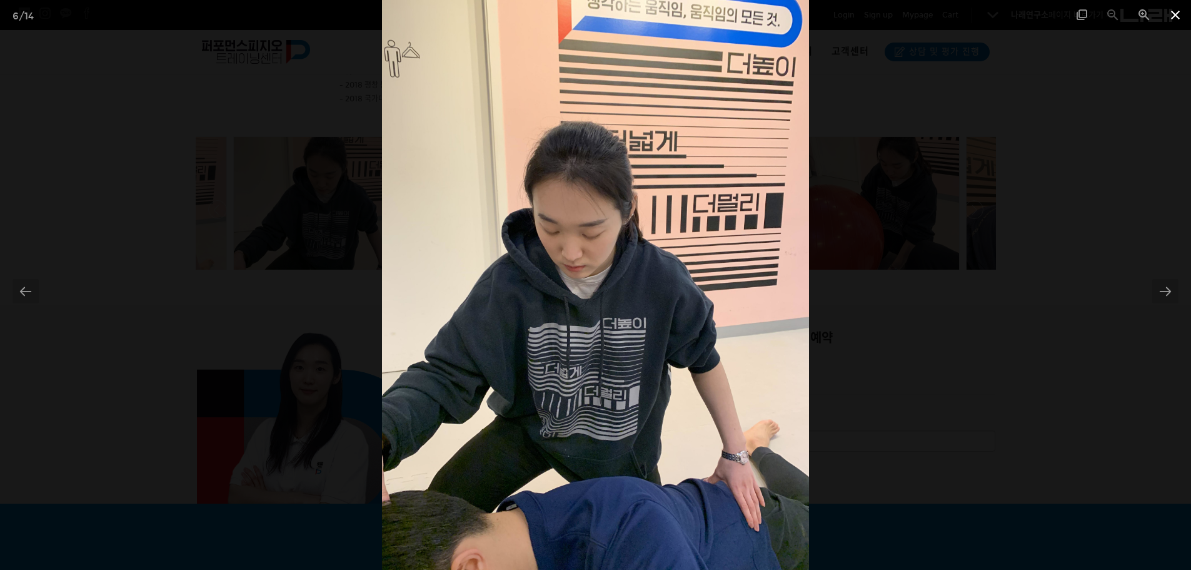
click at [1184, 16] on span at bounding box center [1175, 14] width 31 height 29
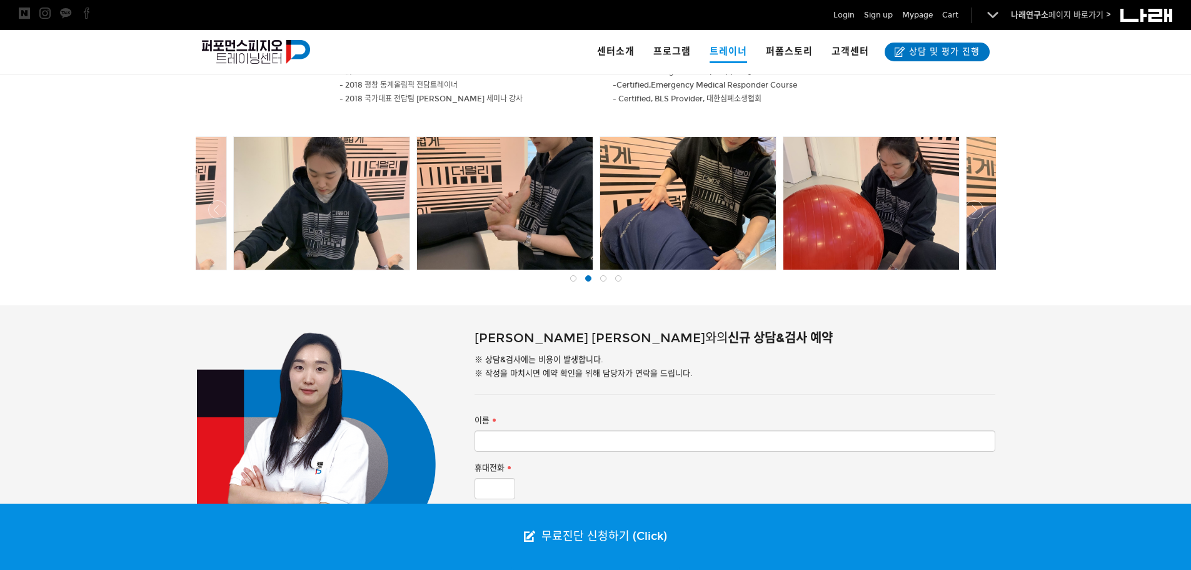
scroll to position [387, 0]
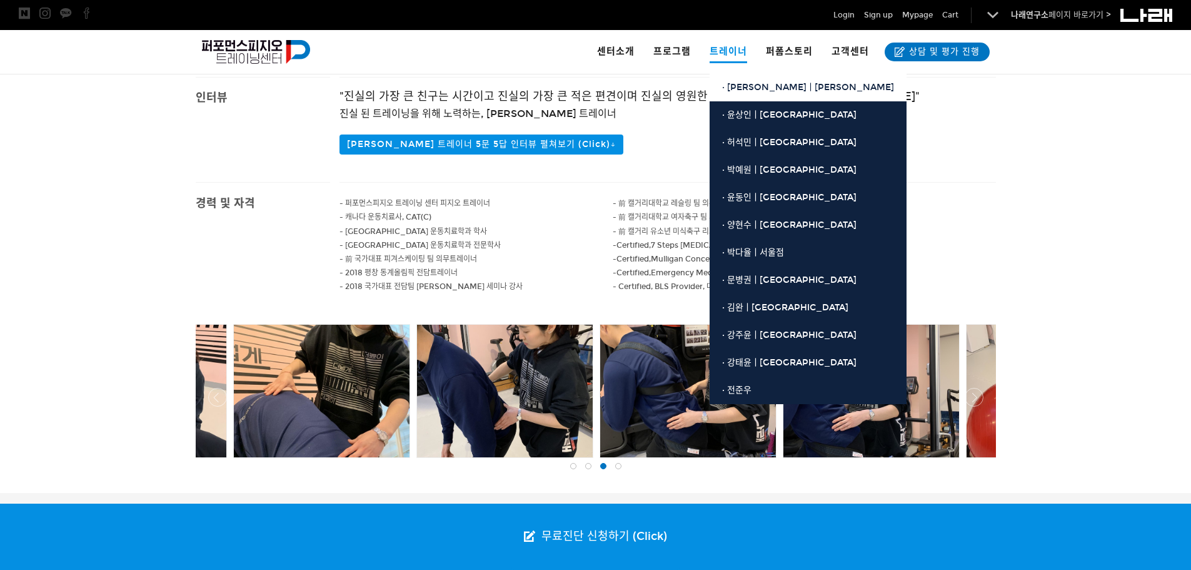
click at [780, 90] on link "· [PERSON_NAME]ㅣ[PERSON_NAME]" at bounding box center [808, 88] width 197 height 28
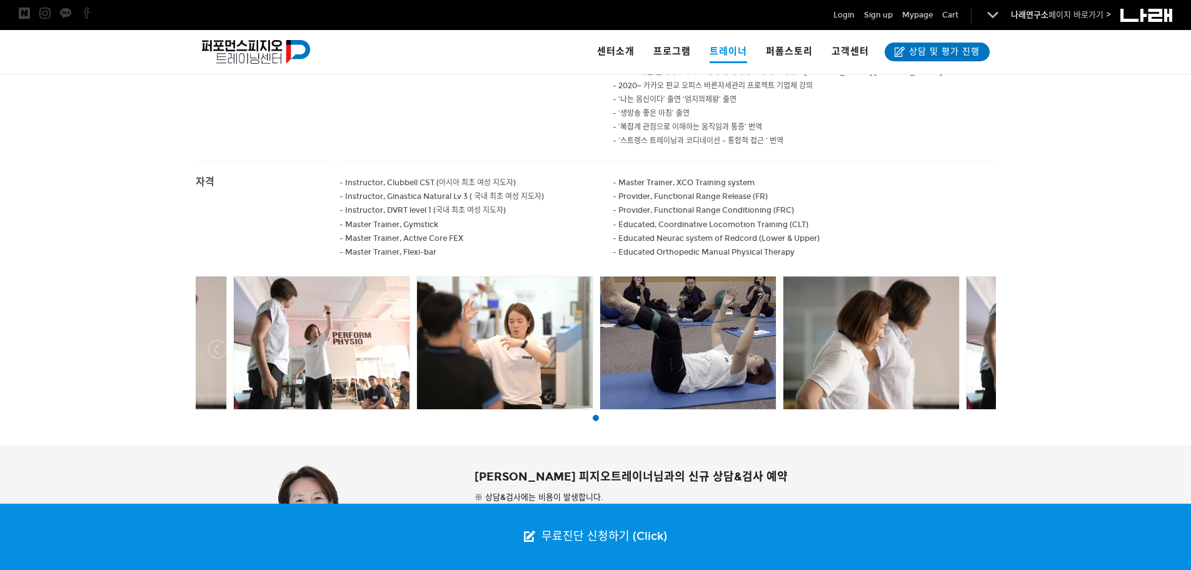
click at [316, 305] on div at bounding box center [322, 342] width 176 height 133
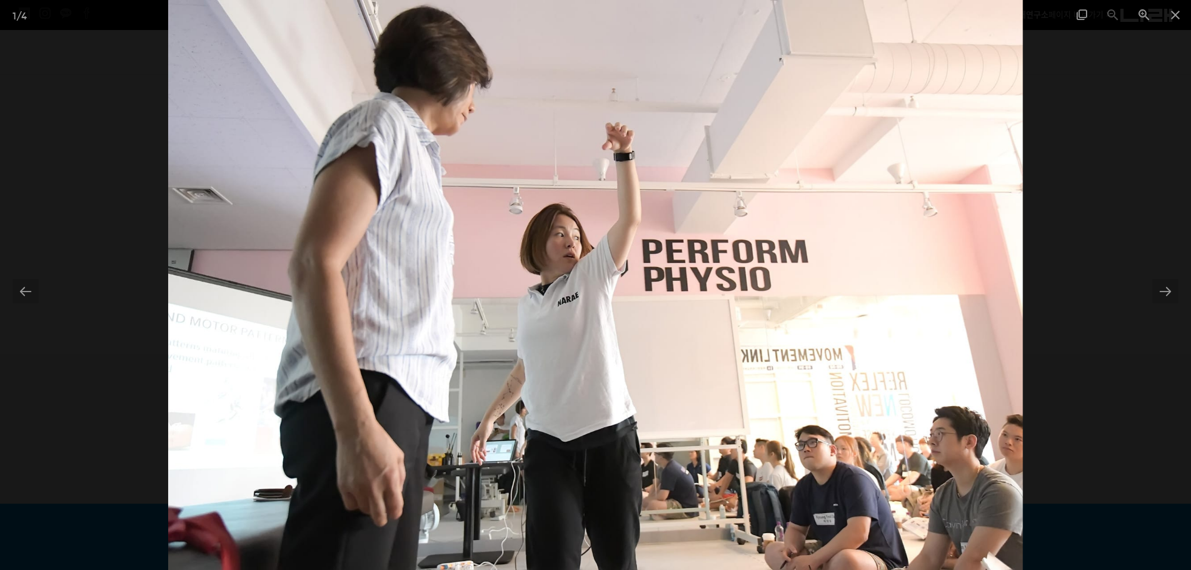
scroll to position [887, 0]
click at [1169, 293] on div at bounding box center [1165, 291] width 26 height 24
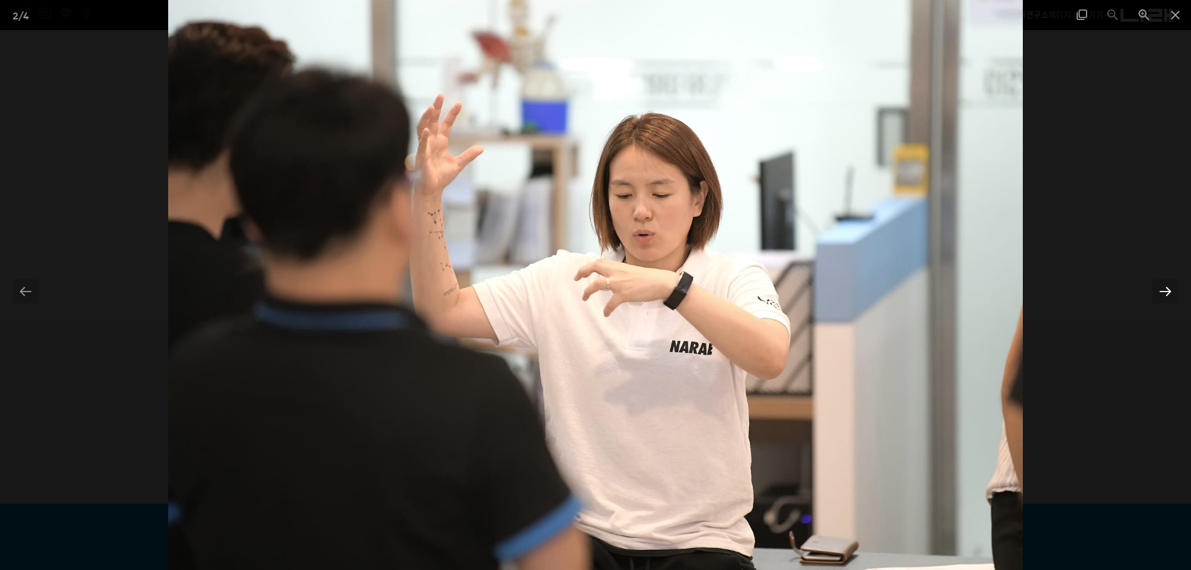
click at [1169, 293] on div at bounding box center [1165, 291] width 26 height 24
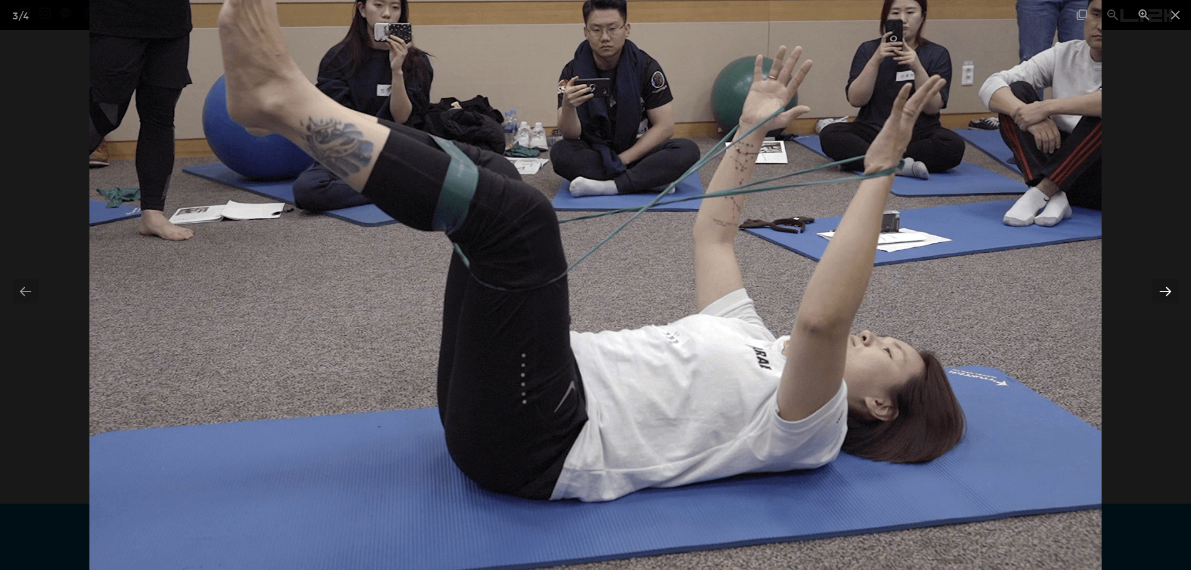
click at [1169, 293] on div at bounding box center [1165, 291] width 26 height 24
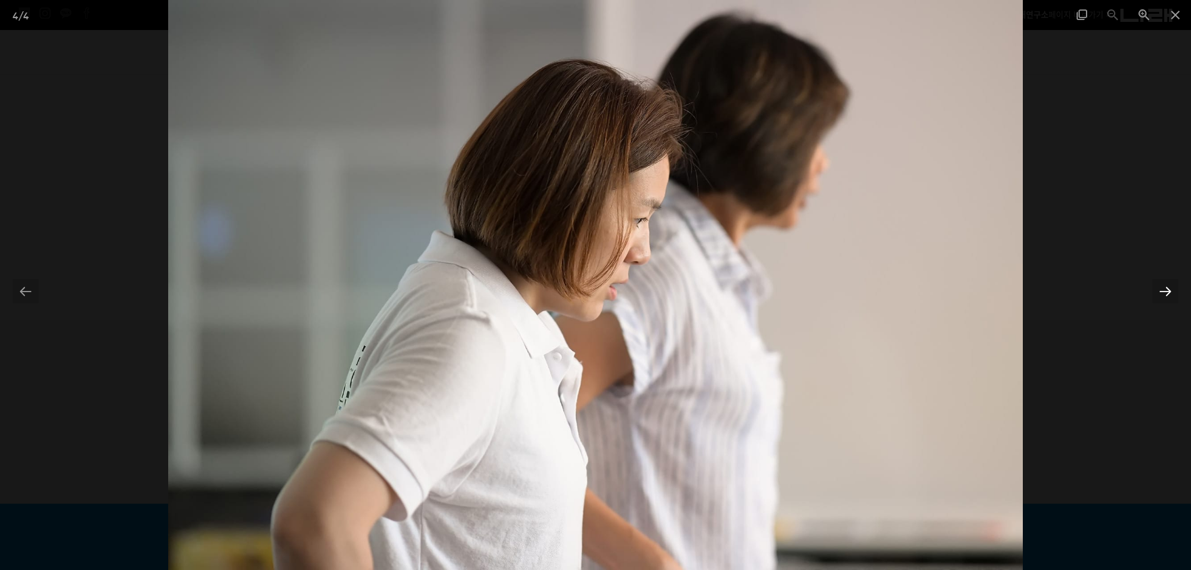
click at [1169, 293] on div at bounding box center [1165, 291] width 26 height 24
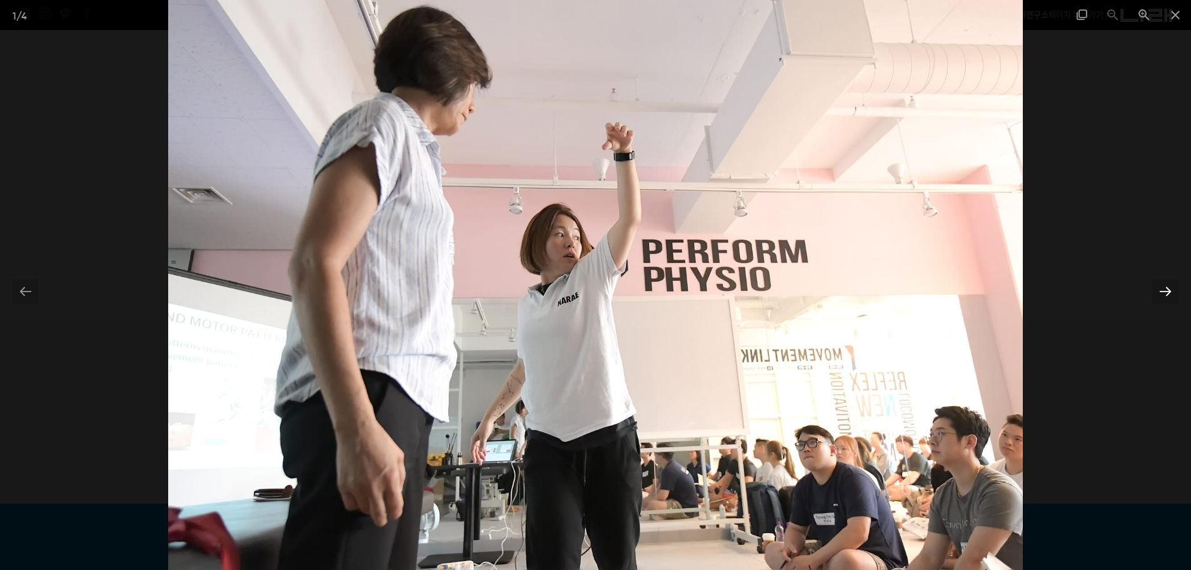
click at [1169, 293] on div at bounding box center [1165, 291] width 26 height 24
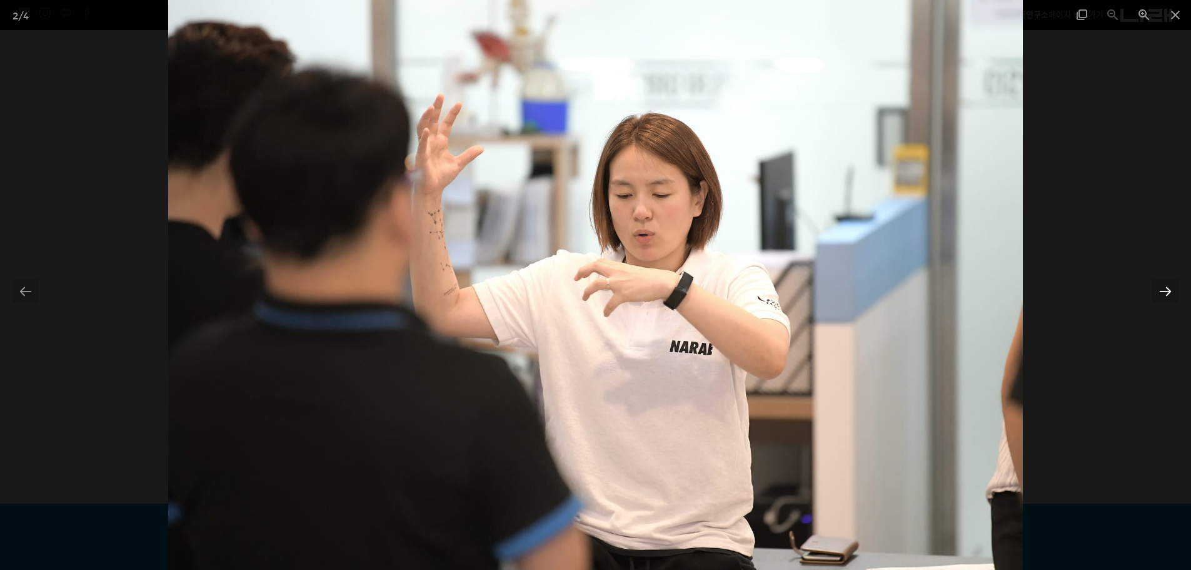
click at [1169, 293] on div at bounding box center [1165, 291] width 26 height 24
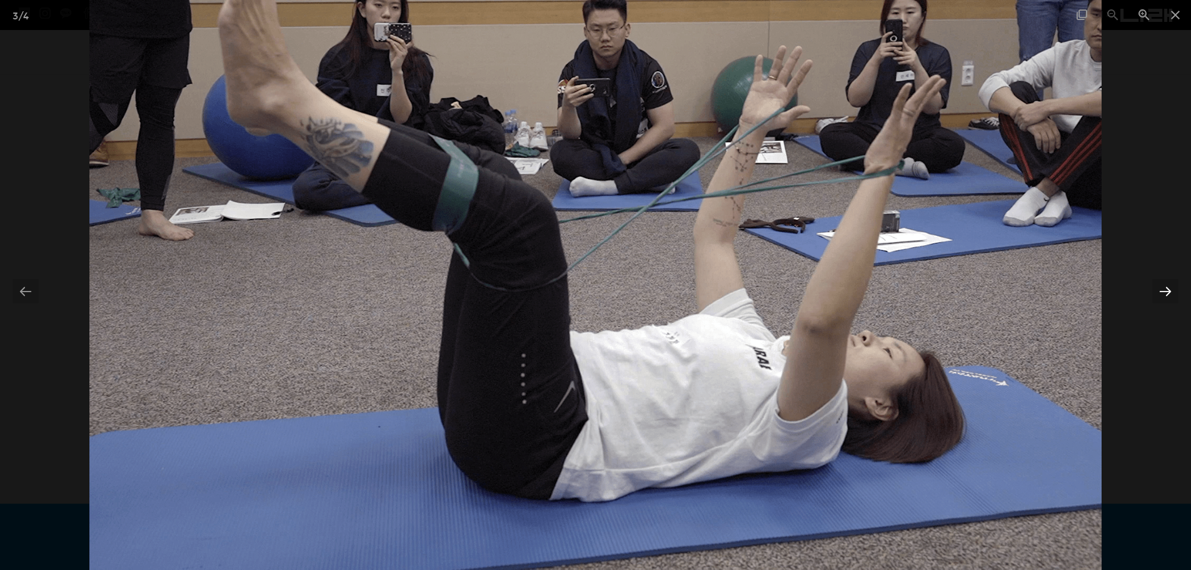
click at [1169, 293] on div at bounding box center [1165, 291] width 26 height 24
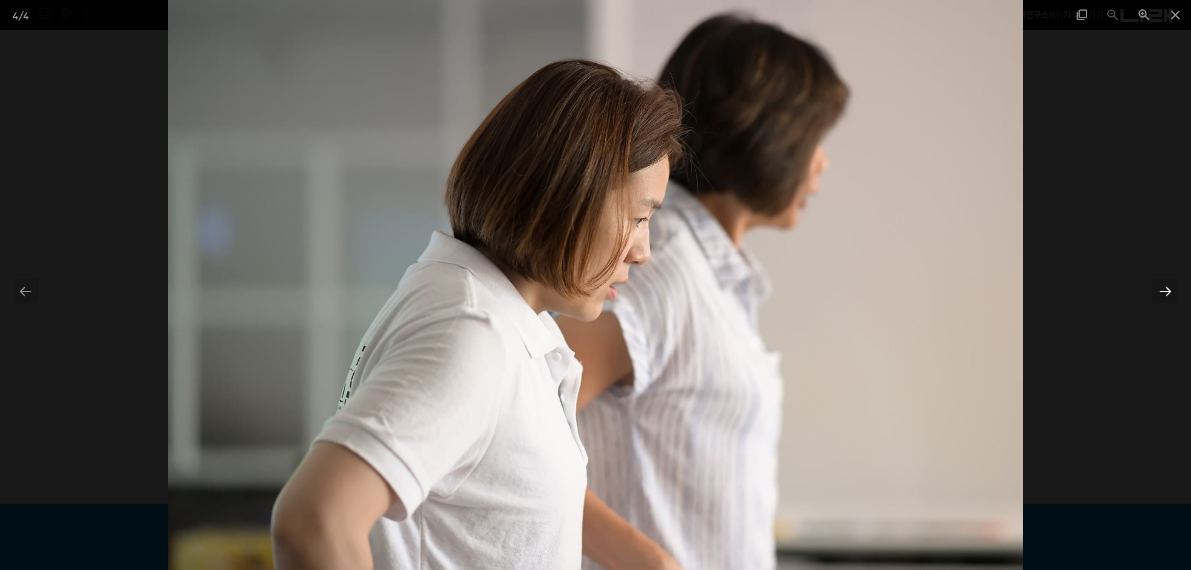
click at [1169, 293] on div at bounding box center [1165, 291] width 26 height 24
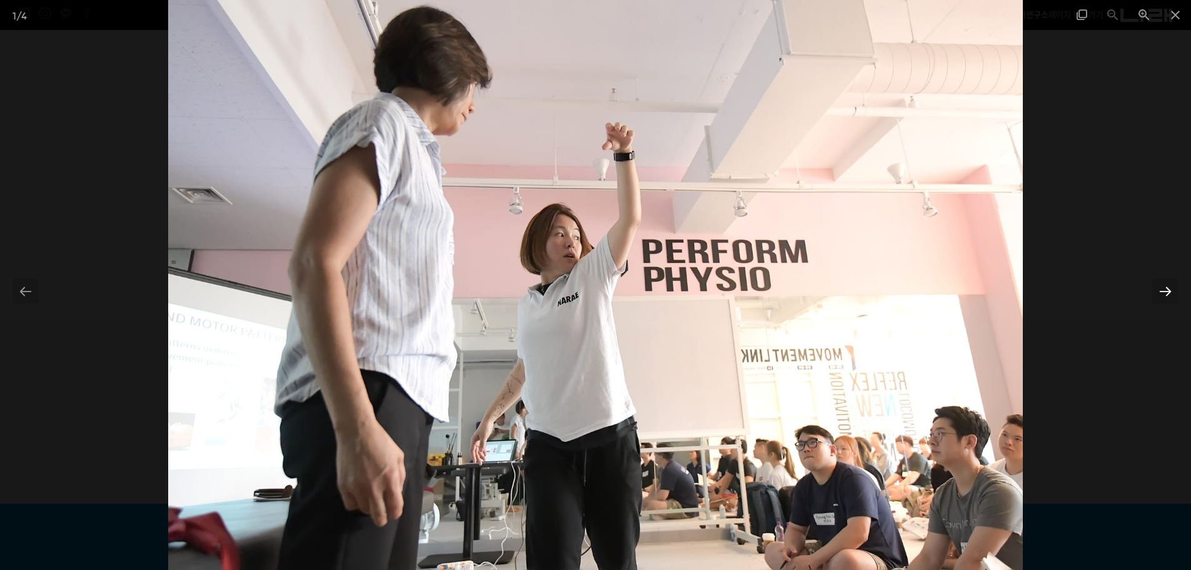
click at [1169, 293] on div at bounding box center [1165, 291] width 26 height 24
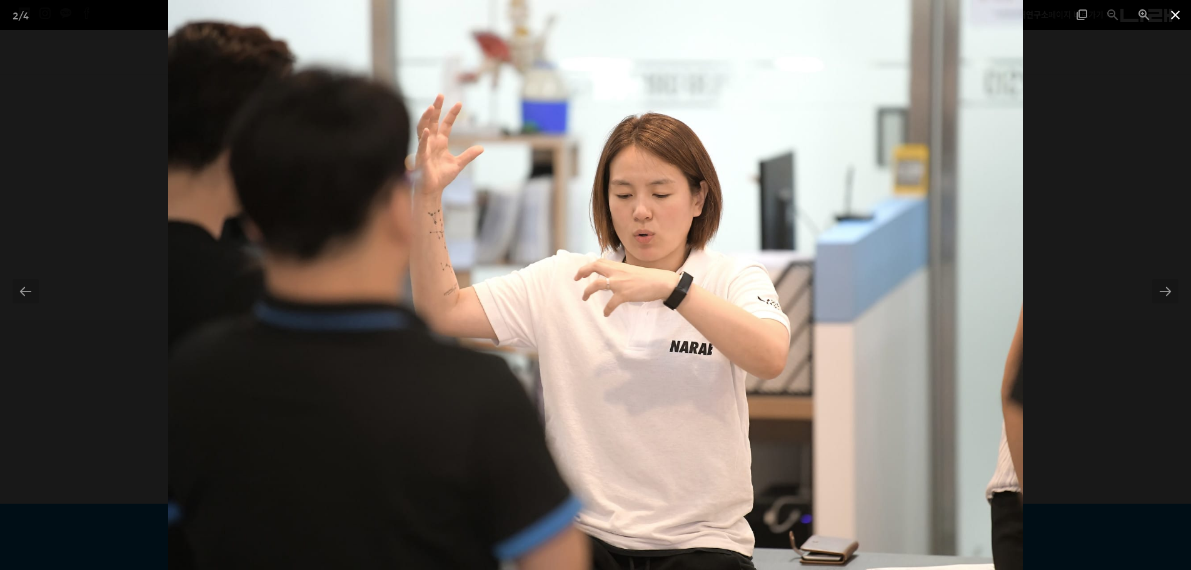
click at [1176, 16] on span at bounding box center [1175, 14] width 31 height 29
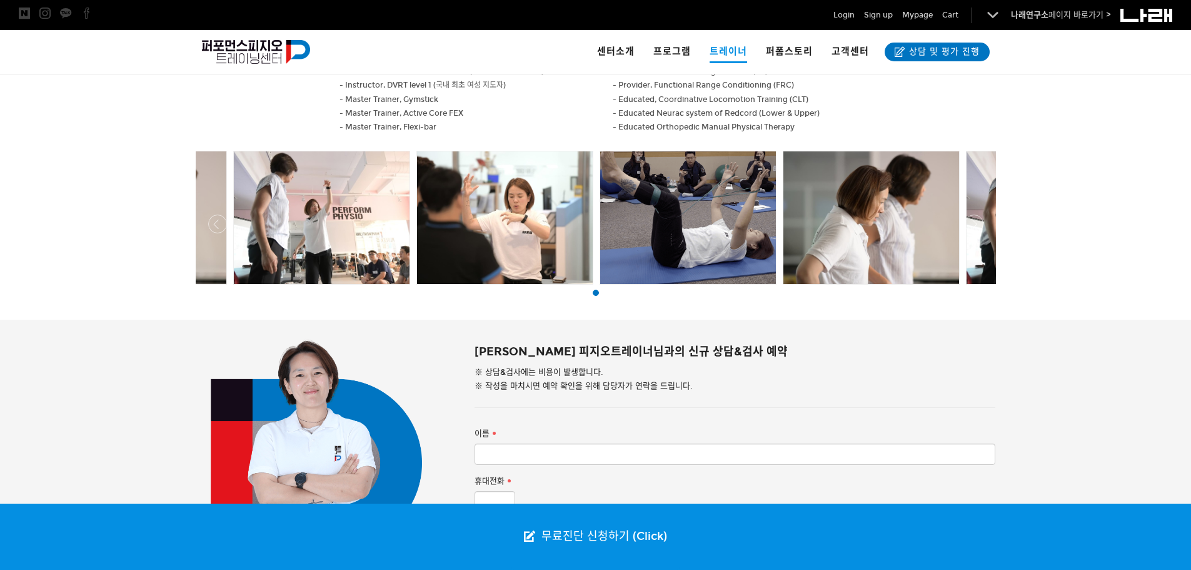
scroll to position [762, 0]
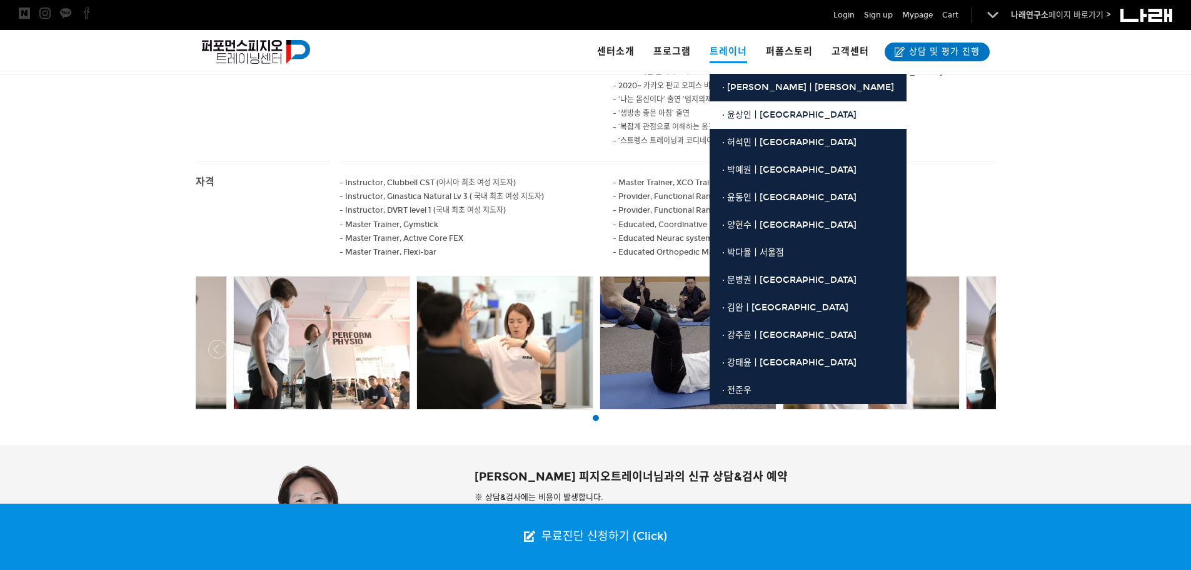
click at [760, 112] on span "· 윤상인ㅣ[GEOGRAPHIC_DATA]" at bounding box center [789, 114] width 134 height 11
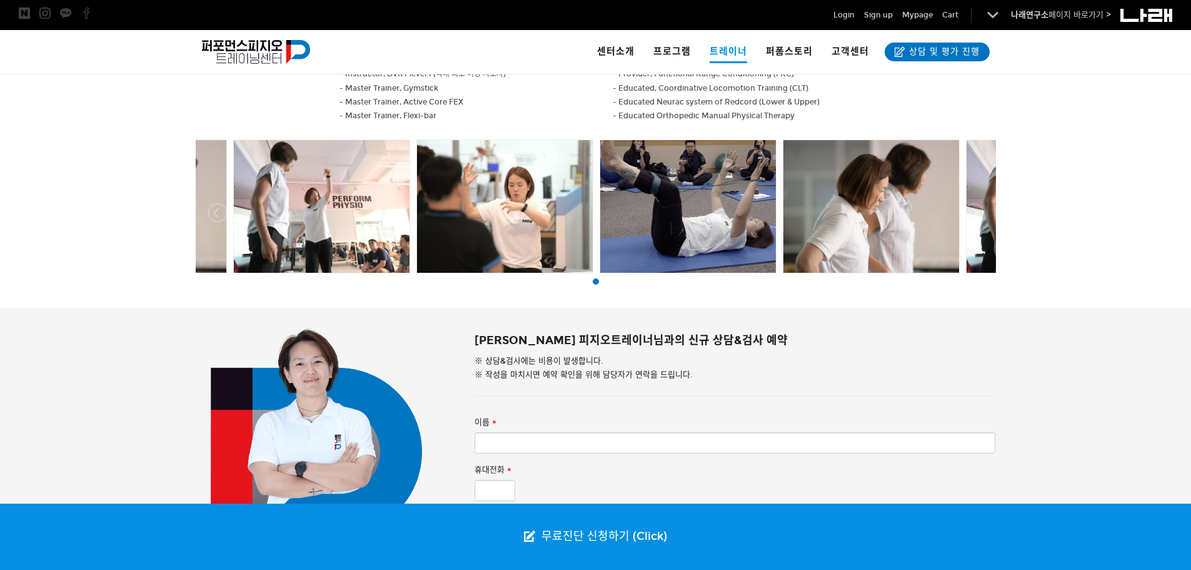
scroll to position [899, 0]
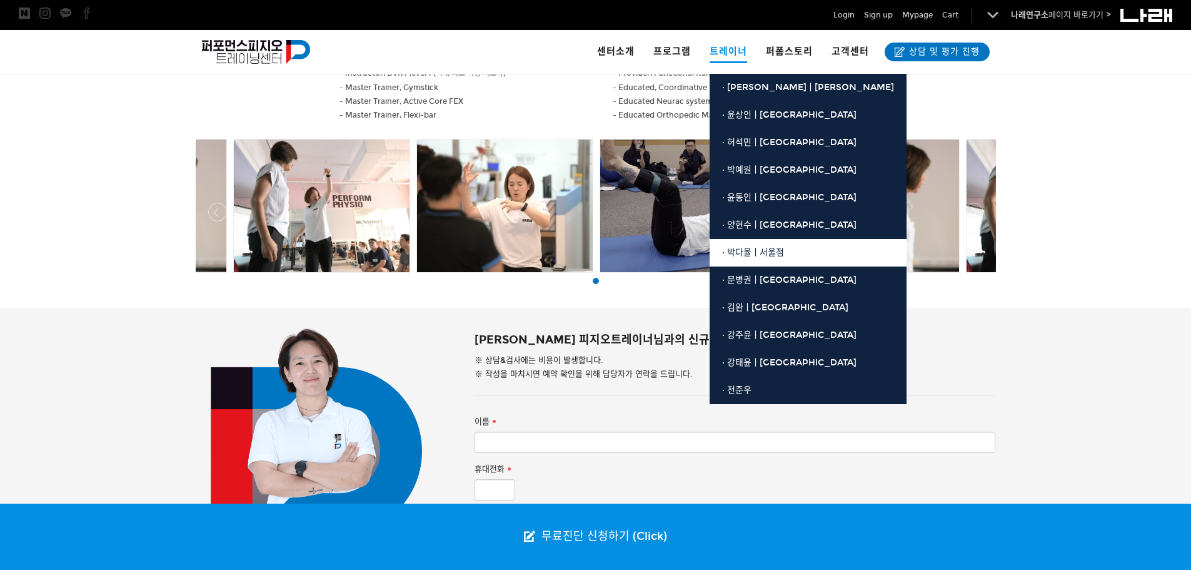
click at [753, 251] on span "· 박다율ㅣ서울점" at bounding box center [753, 252] width 62 height 11
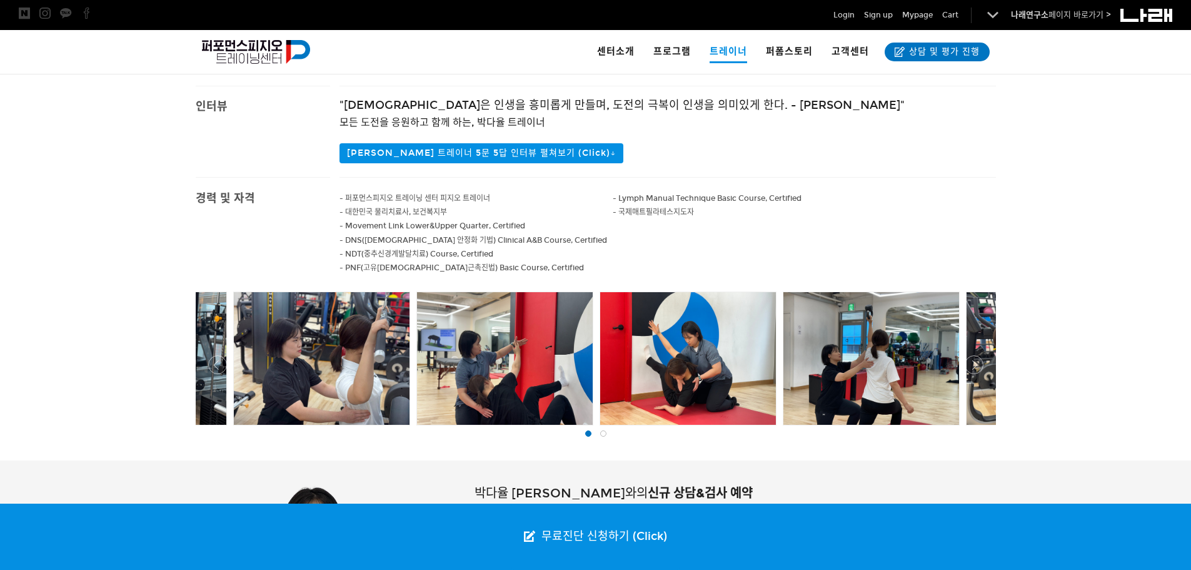
click at [353, 341] on div at bounding box center [322, 358] width 176 height 133
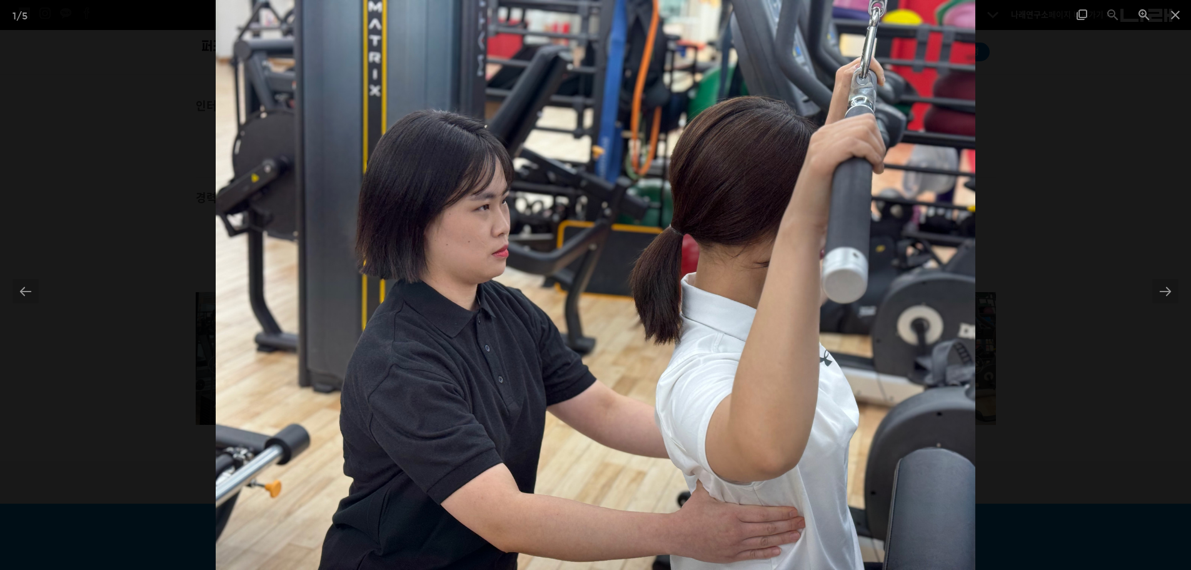
click at [1143, 308] on div at bounding box center [595, 285] width 1191 height 570
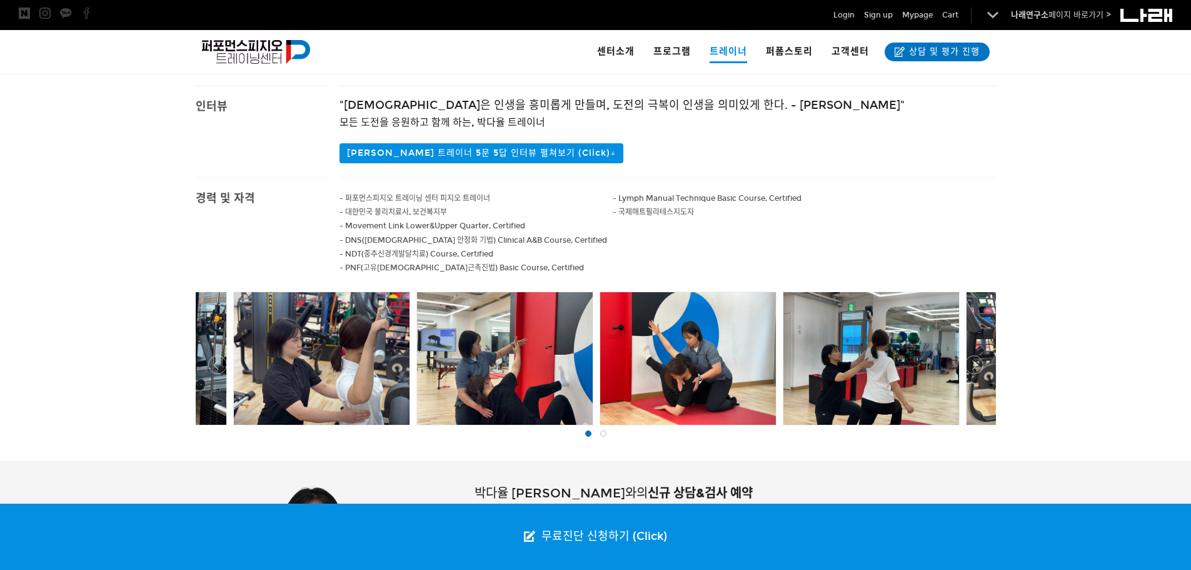
click at [271, 352] on div at bounding box center [322, 358] width 176 height 133
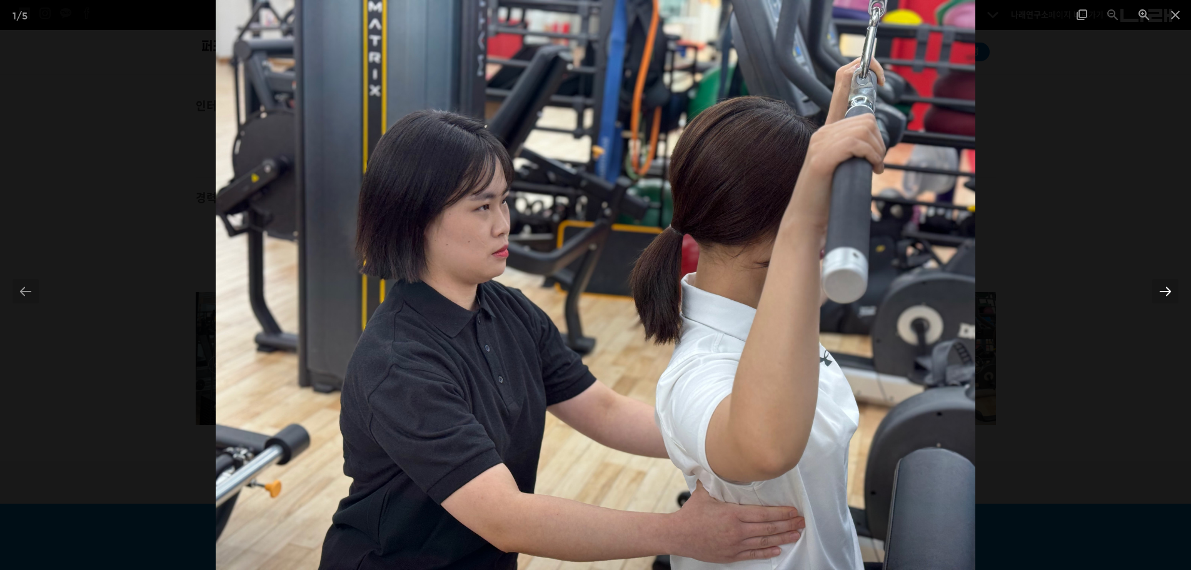
click at [1177, 289] on div at bounding box center [1165, 291] width 26 height 24
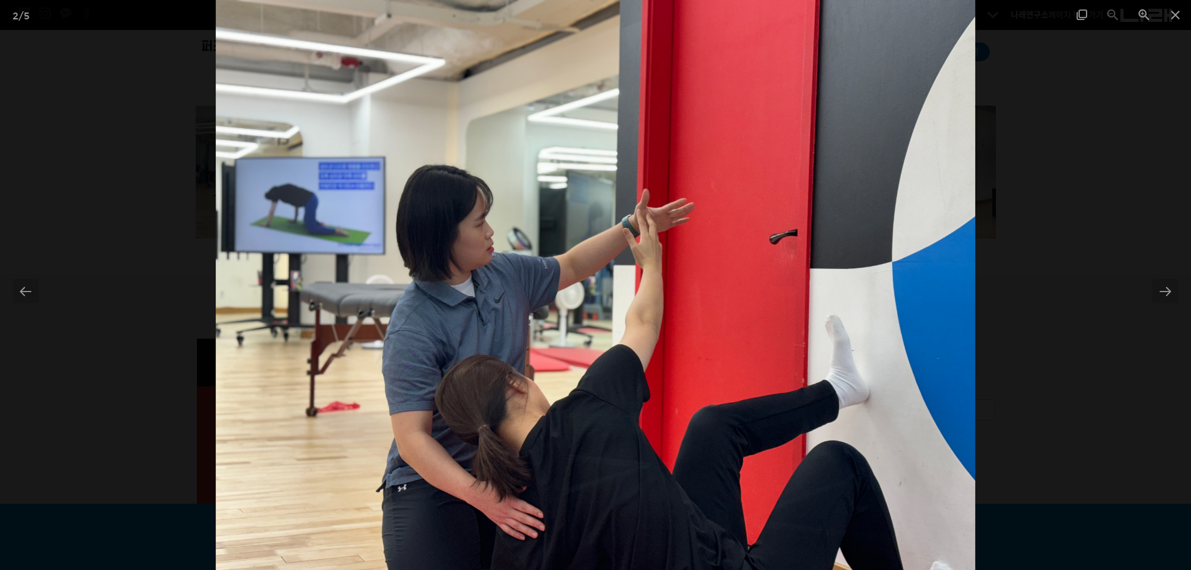
scroll to position [563, 0]
click at [1167, 293] on div at bounding box center [1165, 291] width 26 height 24
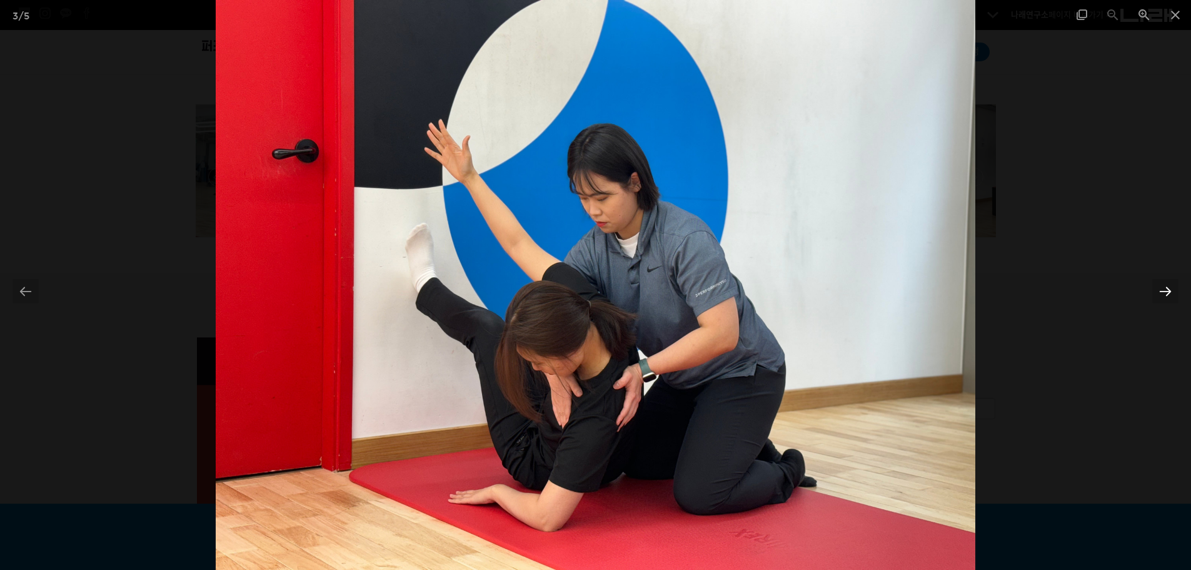
click at [1165, 293] on div at bounding box center [1165, 291] width 26 height 24
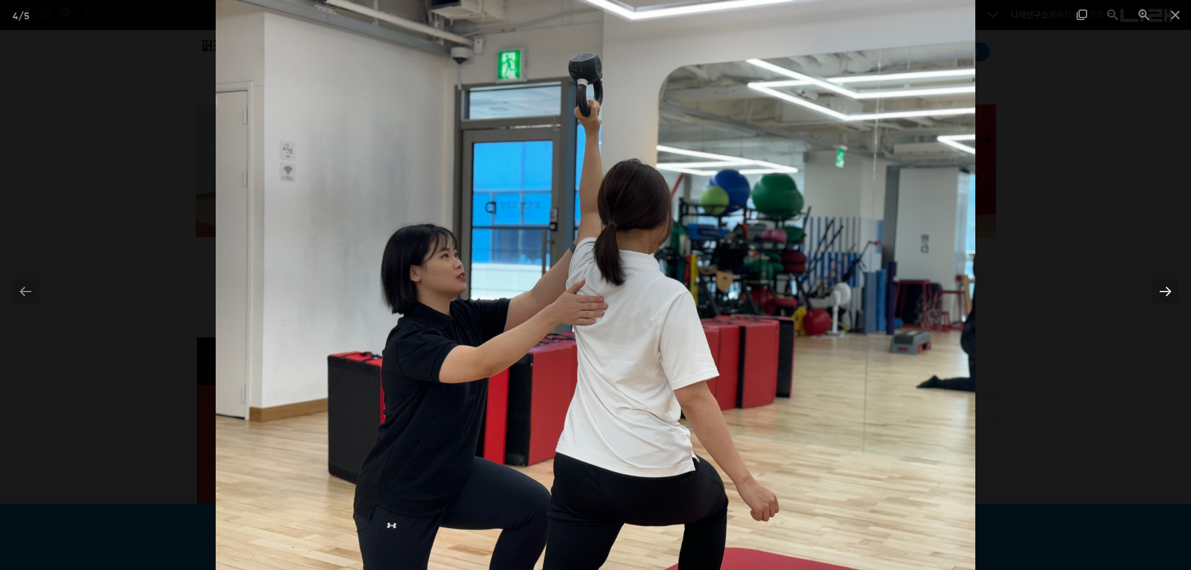
click at [1165, 293] on div at bounding box center [1165, 291] width 26 height 24
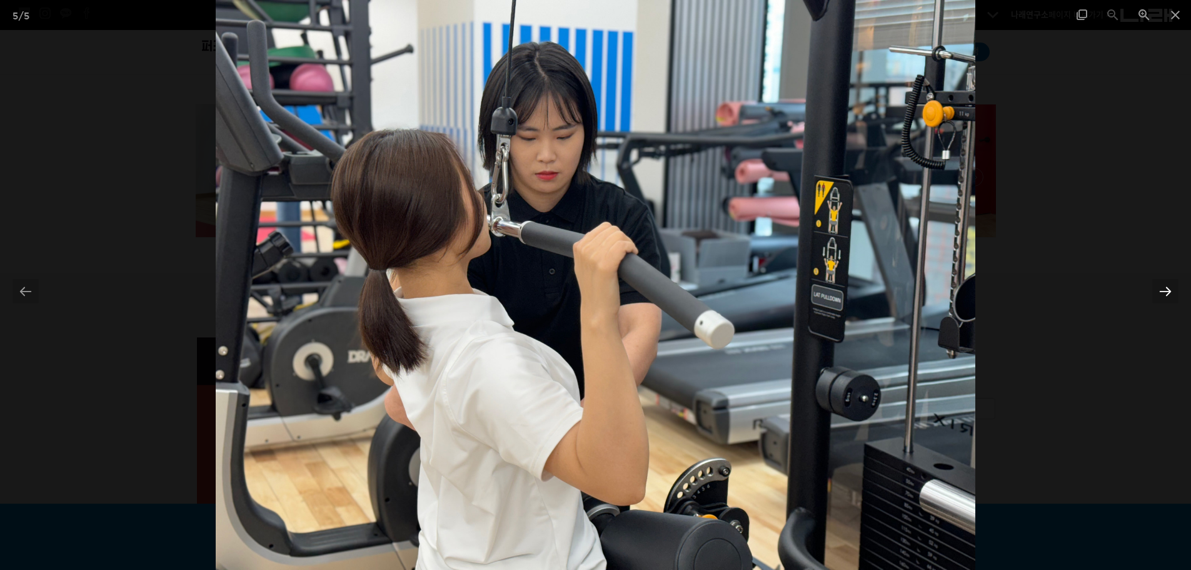
click at [1165, 293] on div at bounding box center [1165, 291] width 26 height 24
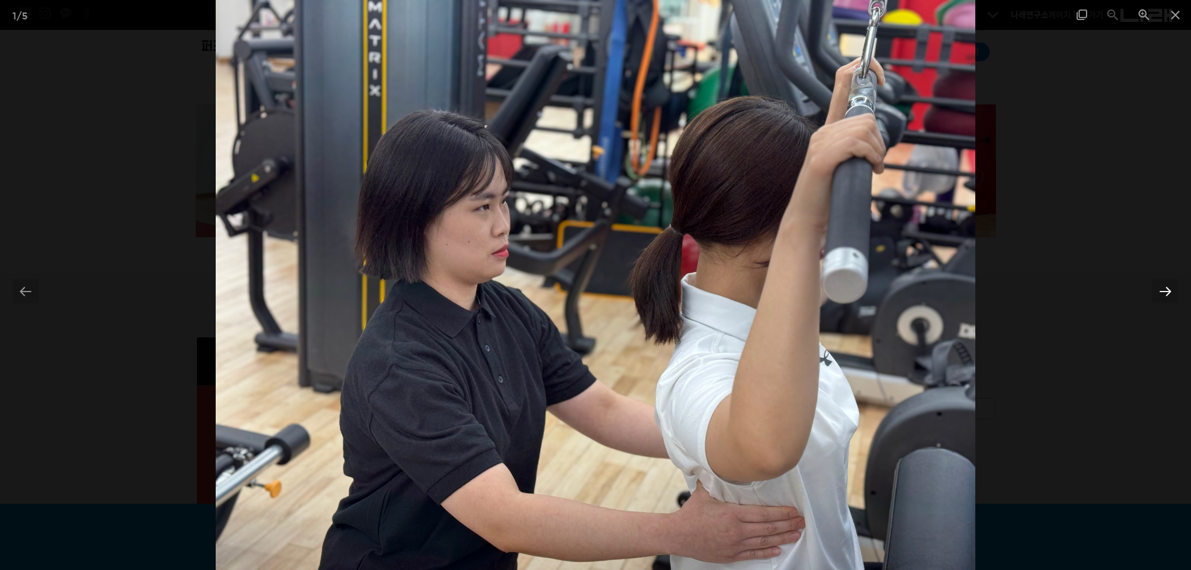
click at [1165, 293] on div at bounding box center [1165, 291] width 26 height 24
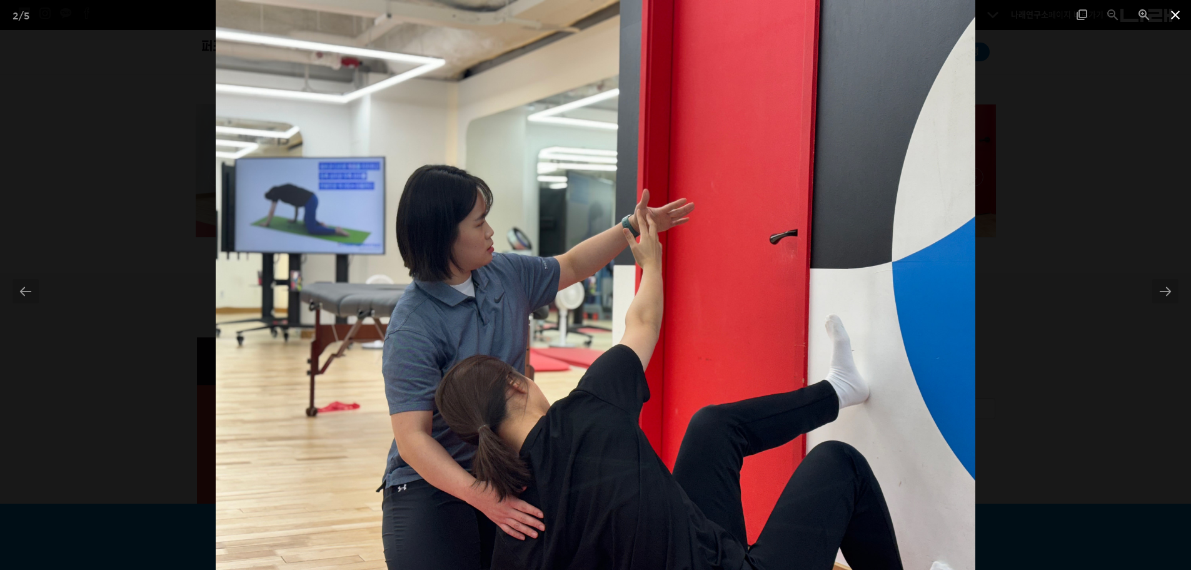
click at [1173, 14] on span at bounding box center [1175, 14] width 31 height 29
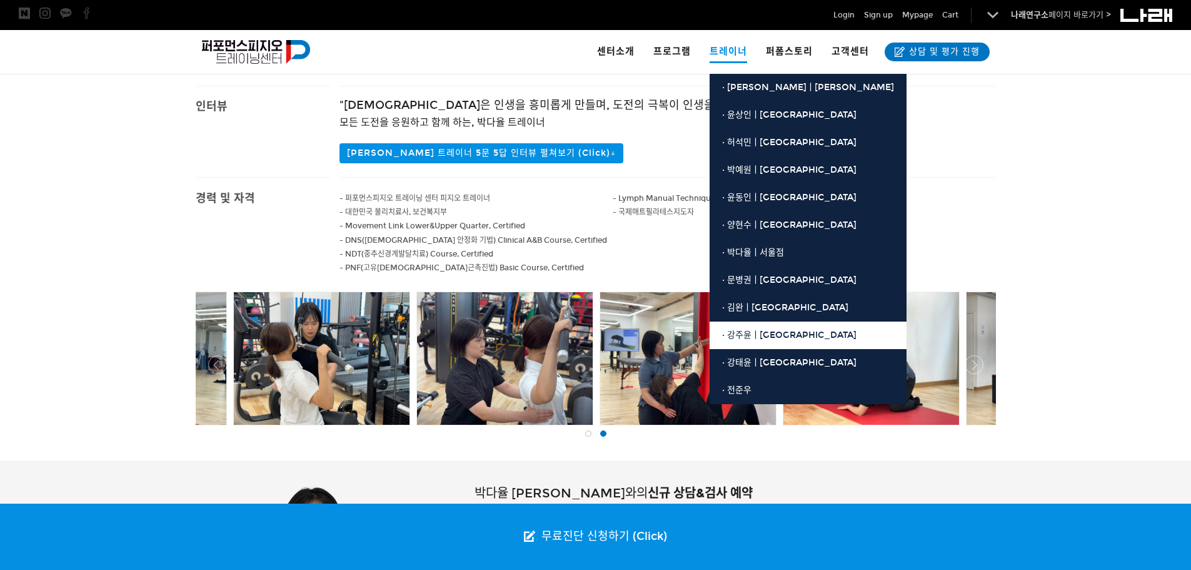
click at [756, 333] on span "· 강주윤ㅣ[GEOGRAPHIC_DATA]" at bounding box center [789, 334] width 134 height 11
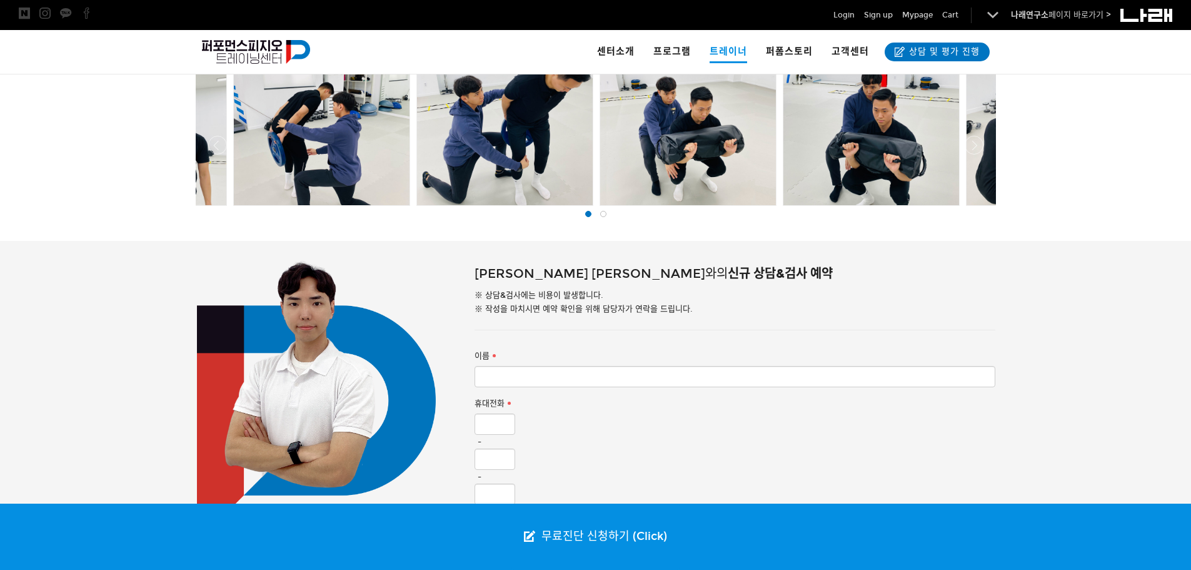
scroll to position [688, 0]
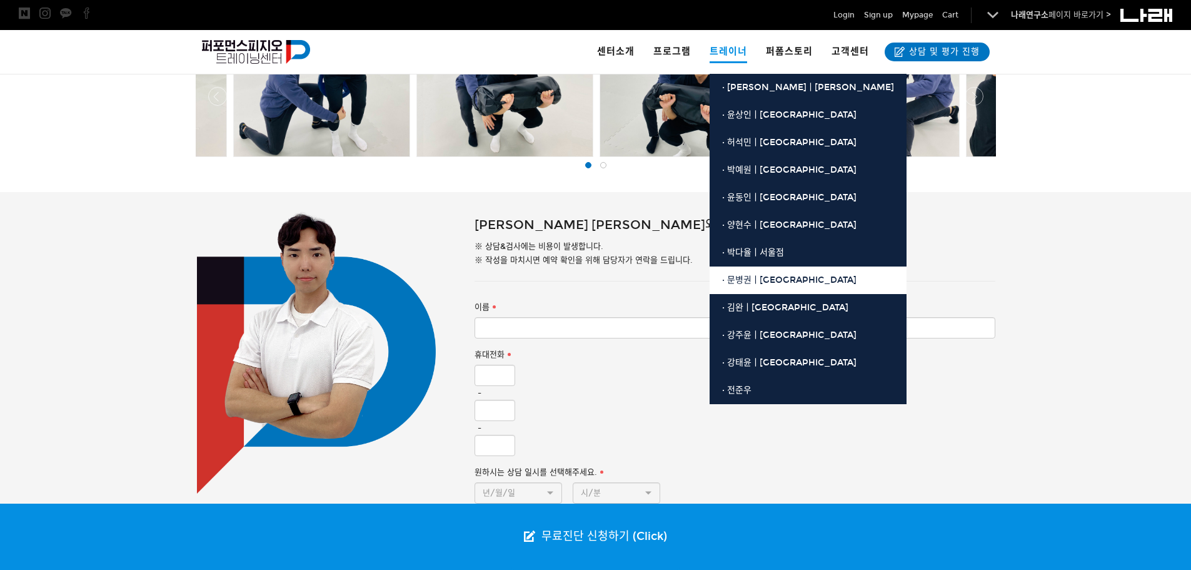
click at [744, 282] on span "· 문병권ㅣ[GEOGRAPHIC_DATA]" at bounding box center [789, 279] width 134 height 11
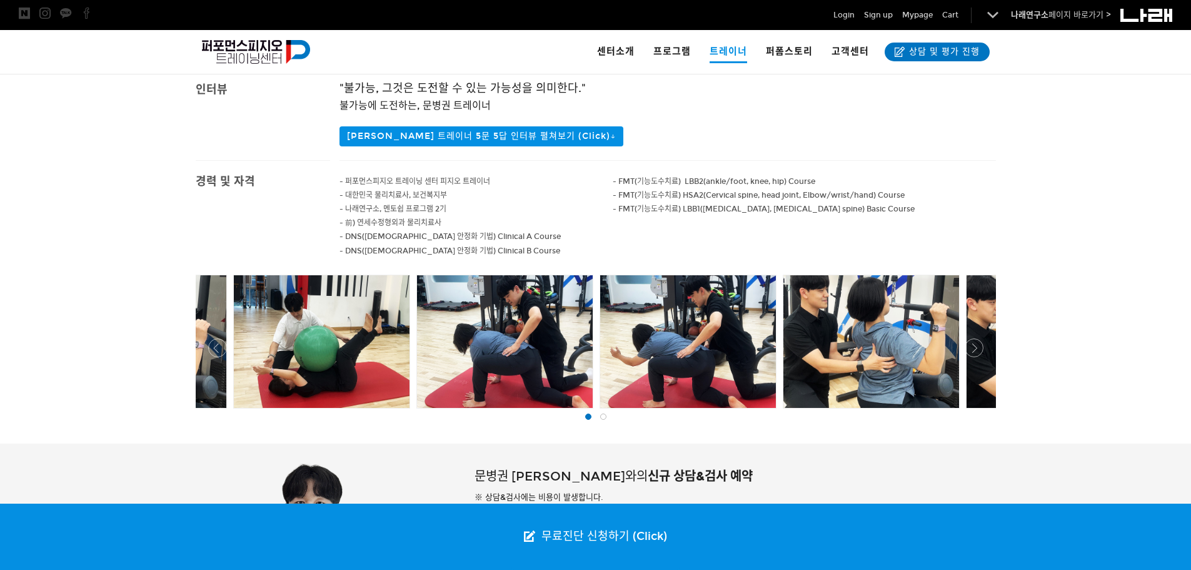
scroll to position [625, 0]
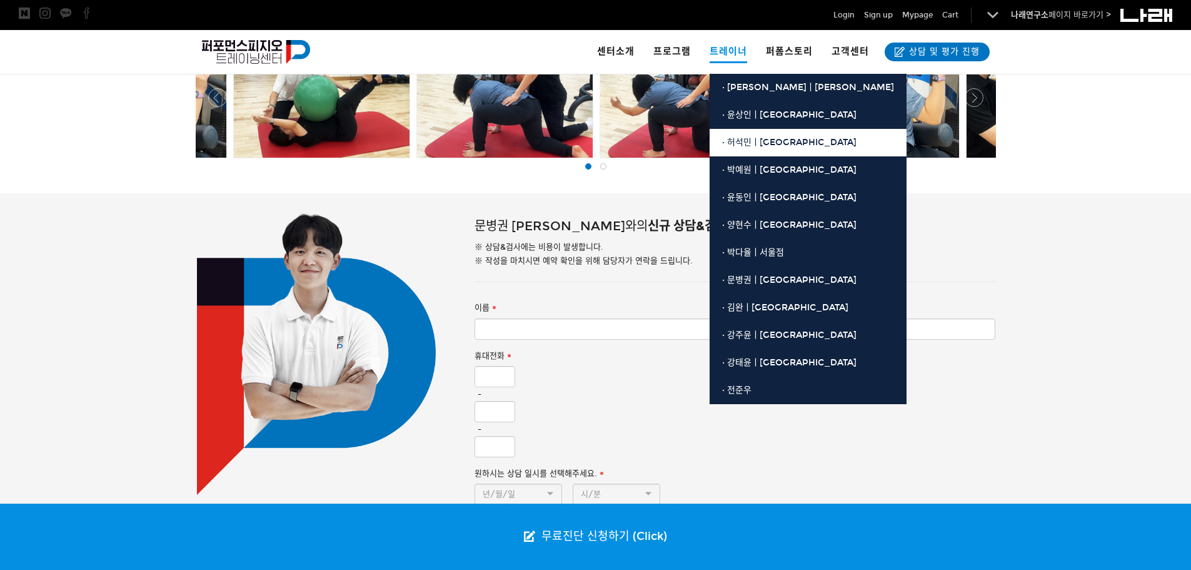
click at [750, 137] on span "· 허석민ㅣ[GEOGRAPHIC_DATA]" at bounding box center [789, 142] width 134 height 11
